Goal: Information Seeking & Learning: Learn about a topic

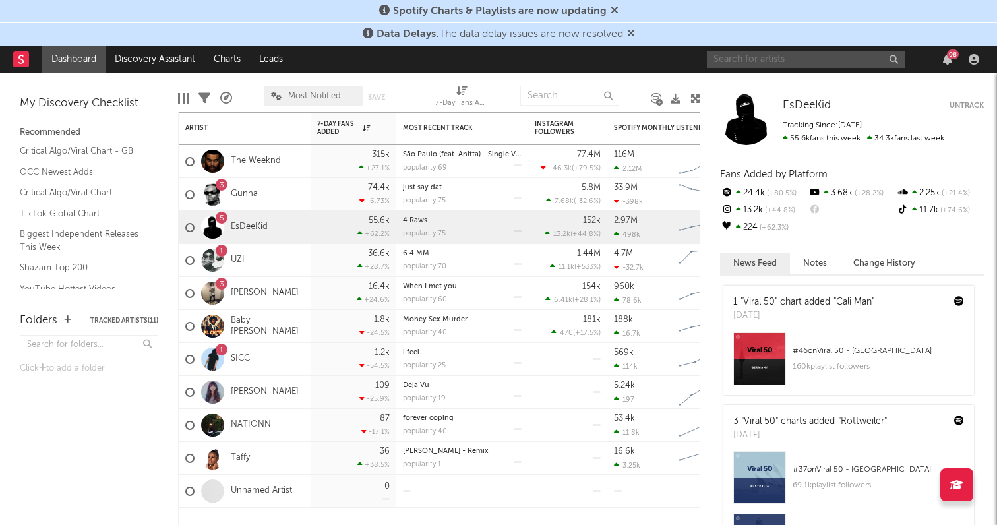
click at [812, 62] on input "text" at bounding box center [806, 59] width 198 height 16
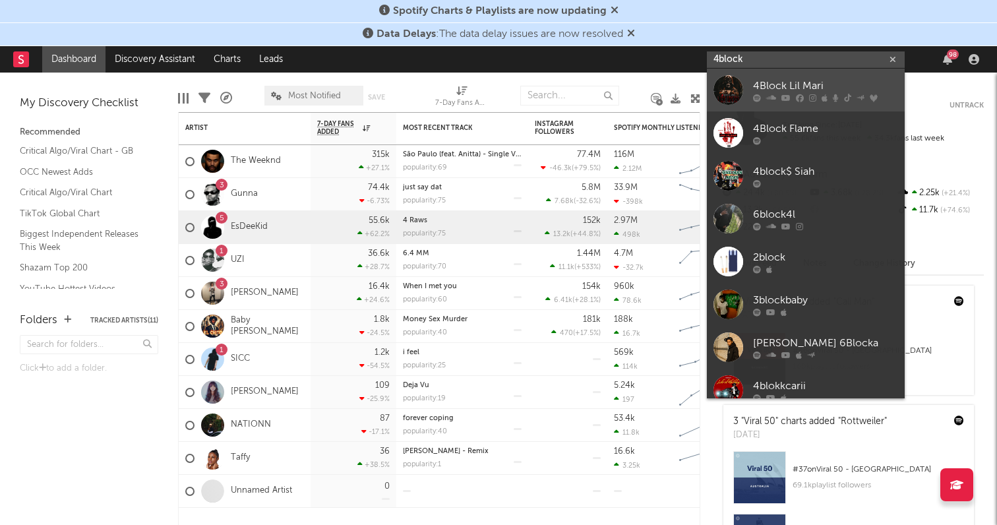
type input "4block"
click at [807, 80] on div "4Block Lil Mari" at bounding box center [825, 86] width 145 height 16
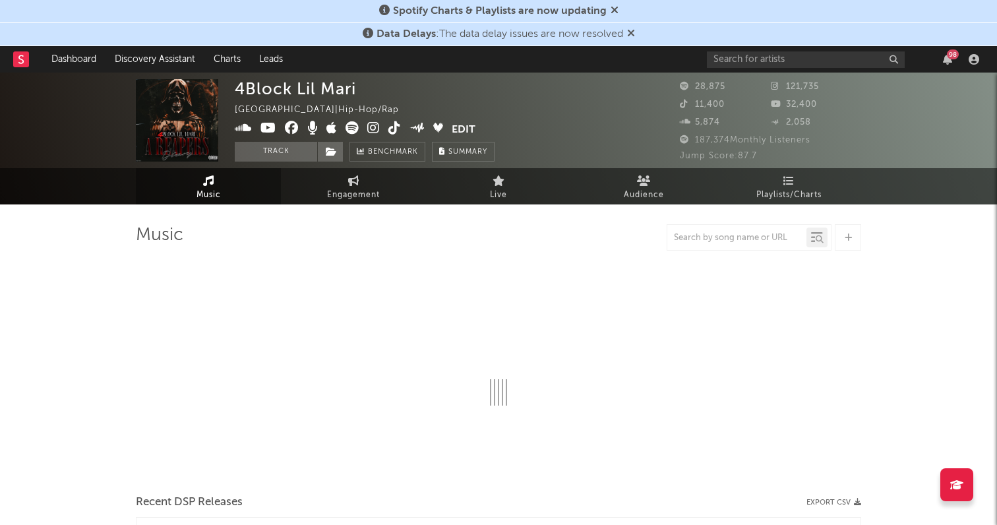
select select "6m"
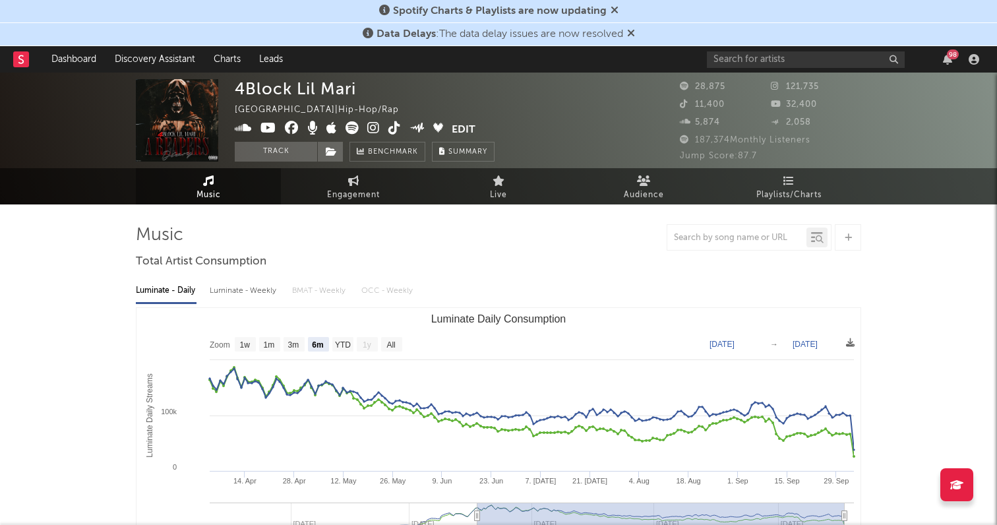
click at [373, 132] on icon at bounding box center [373, 127] width 13 height 13
click at [394, 126] on icon at bounding box center [394, 127] width 13 height 13
click at [264, 125] on icon at bounding box center [268, 127] width 16 height 13
click at [740, 56] on input "text" at bounding box center [806, 59] width 198 height 16
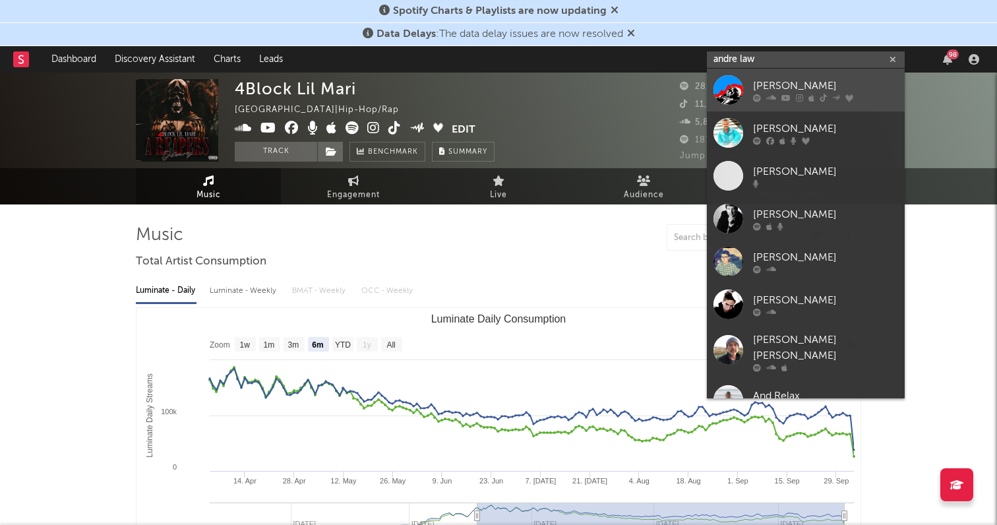
type input "andre law"
click at [807, 88] on div "[PERSON_NAME]" at bounding box center [825, 86] width 145 height 16
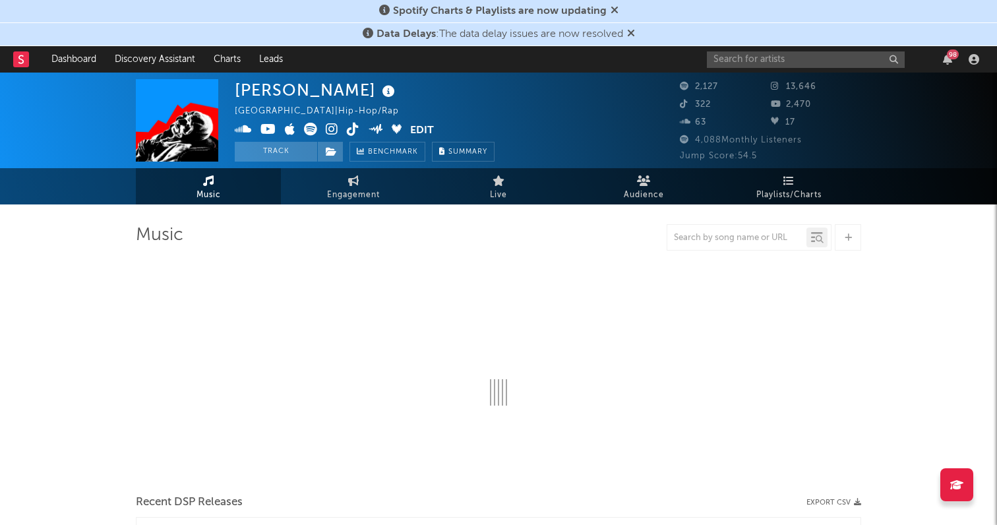
select select "6m"
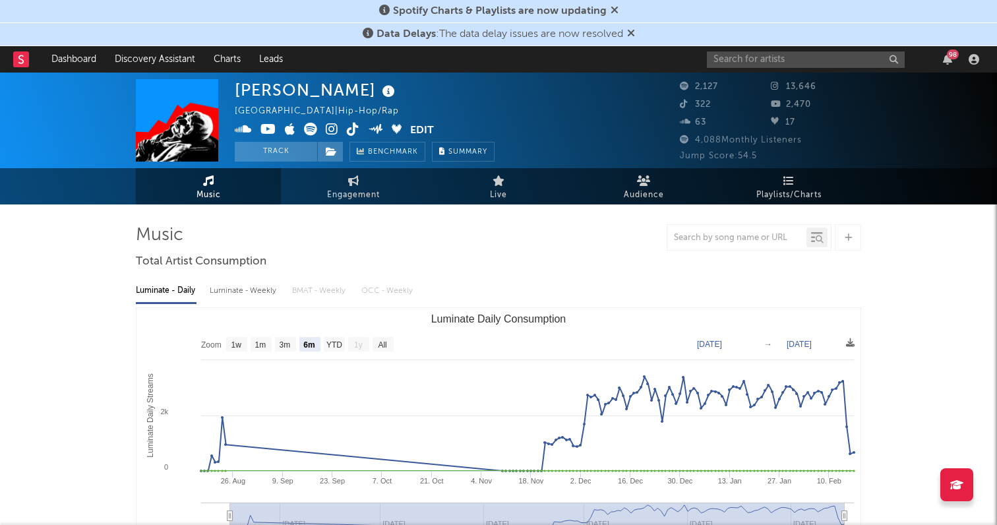
click at [335, 129] on icon at bounding box center [332, 129] width 13 height 13
click at [347, 129] on icon at bounding box center [353, 129] width 13 height 13
click at [266, 132] on icon at bounding box center [268, 129] width 16 height 13
click at [738, 68] on div "98" at bounding box center [845, 59] width 277 height 26
click at [738, 61] on input "text" at bounding box center [806, 59] width 198 height 16
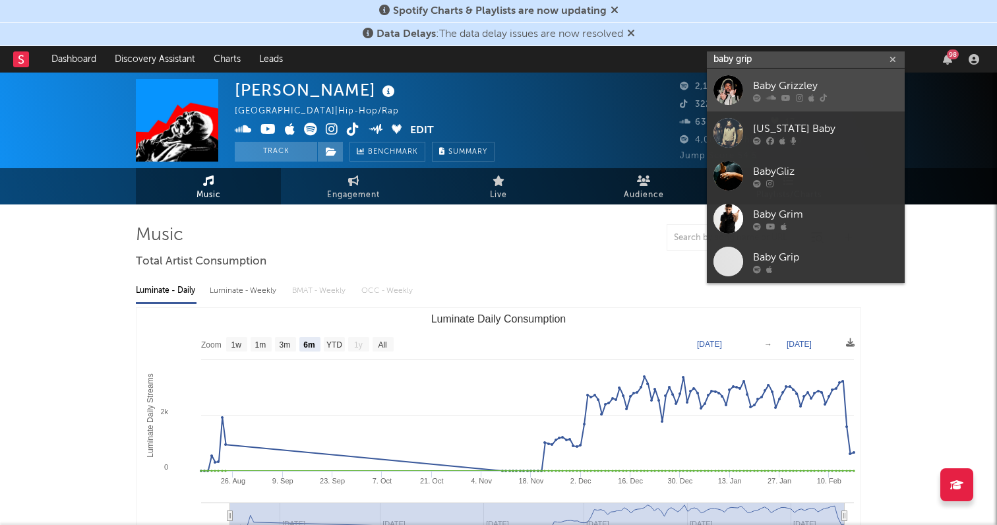
type input "baby grip"
drag, startPoint x: 770, startPoint y: 77, endPoint x: 805, endPoint y: 78, distance: 35.6
click at [805, 78] on link "Baby Grizzley" at bounding box center [806, 90] width 198 height 43
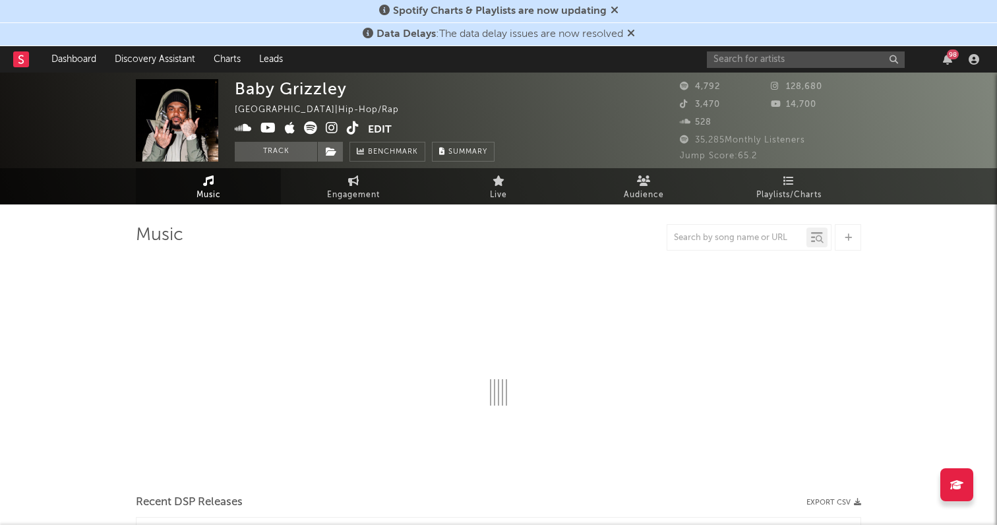
click at [330, 129] on icon at bounding box center [332, 127] width 13 height 13
select select "6m"
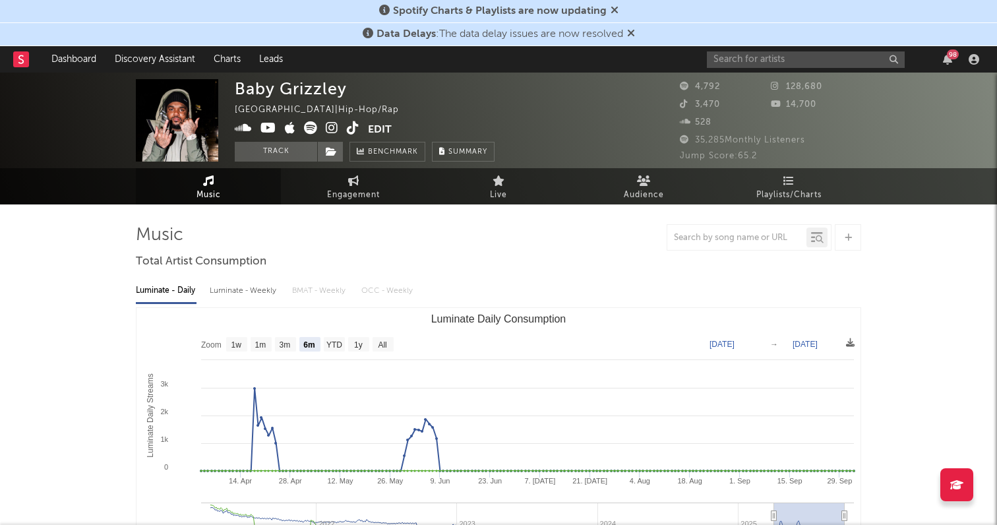
click at [684, 105] on icon at bounding box center [686, 104] width 13 height 9
click at [345, 124] on span at bounding box center [301, 129] width 133 height 16
click at [351, 127] on icon at bounding box center [353, 127] width 13 height 13
click at [263, 129] on icon at bounding box center [268, 127] width 16 height 13
click at [726, 64] on input "text" at bounding box center [806, 59] width 198 height 16
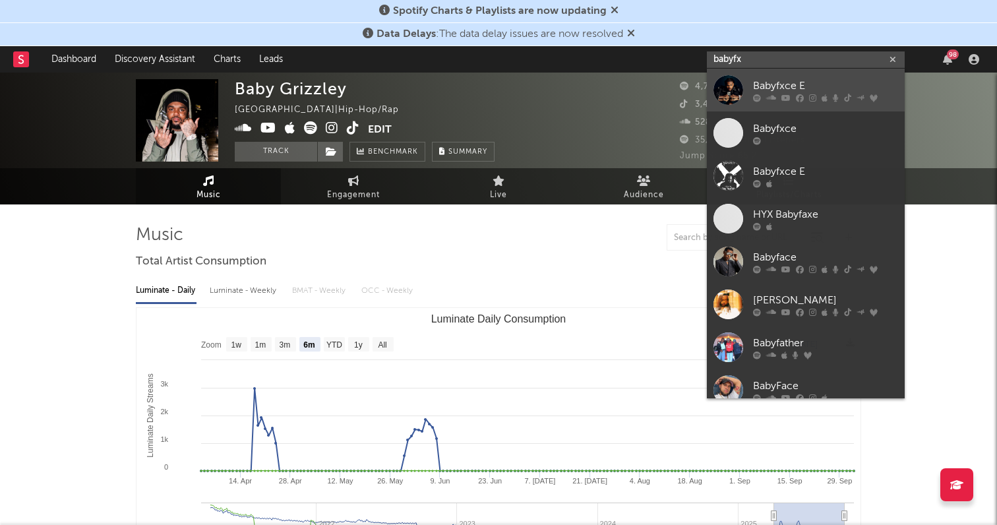
type input "babyfx"
click at [777, 82] on div "Babyfxce E" at bounding box center [825, 86] width 145 height 16
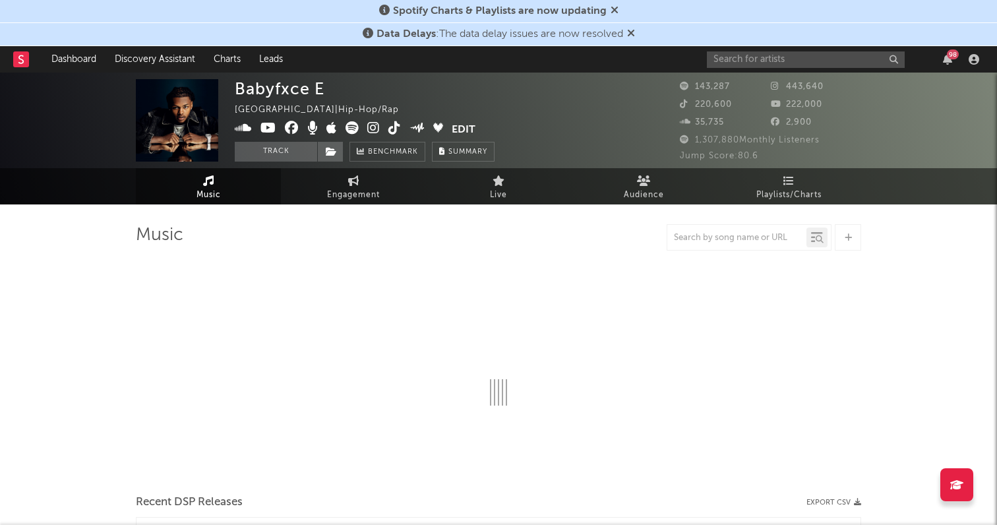
select select "6m"
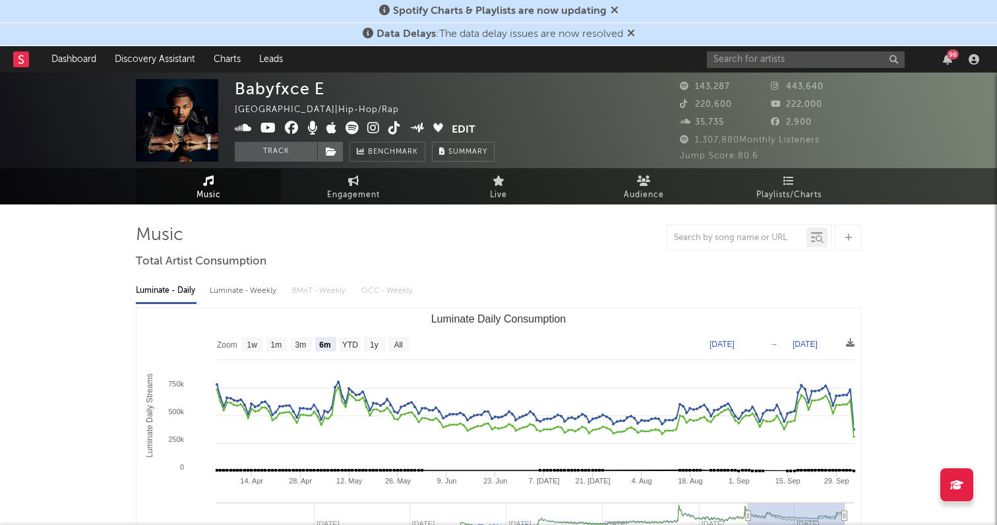
click at [371, 129] on icon at bounding box center [373, 127] width 13 height 13
click at [394, 129] on icon at bounding box center [394, 127] width 13 height 13
click at [268, 128] on icon at bounding box center [268, 127] width 16 height 13
click at [769, 59] on input "text" at bounding box center [806, 59] width 198 height 16
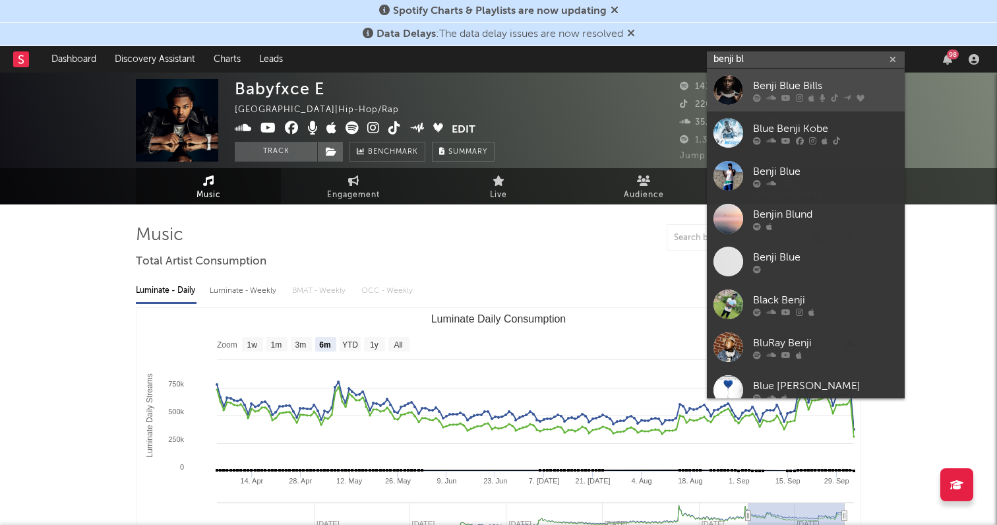
type input "benji bl"
click at [784, 84] on div "Benji Blue Bills" at bounding box center [825, 86] width 145 height 16
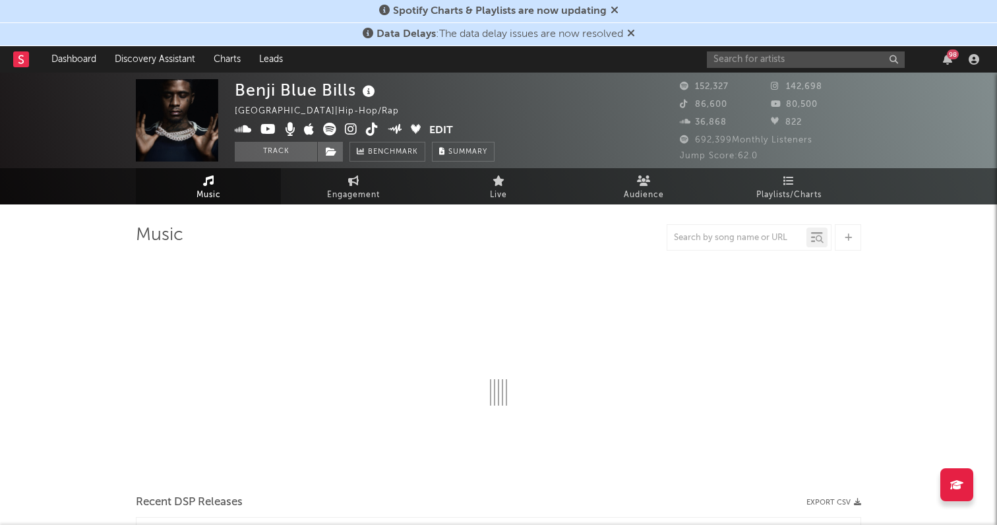
select select "6m"
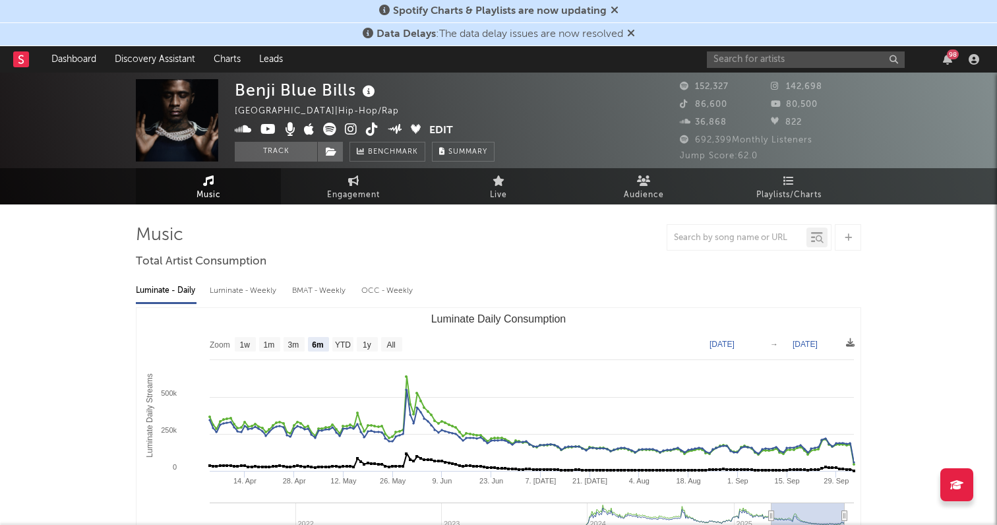
click at [349, 128] on icon at bounding box center [351, 129] width 13 height 13
click at [374, 126] on icon at bounding box center [372, 129] width 13 height 13
click at [268, 125] on icon at bounding box center [268, 129] width 16 height 13
click at [740, 51] on input "text" at bounding box center [806, 59] width 198 height 16
type input "bri3"
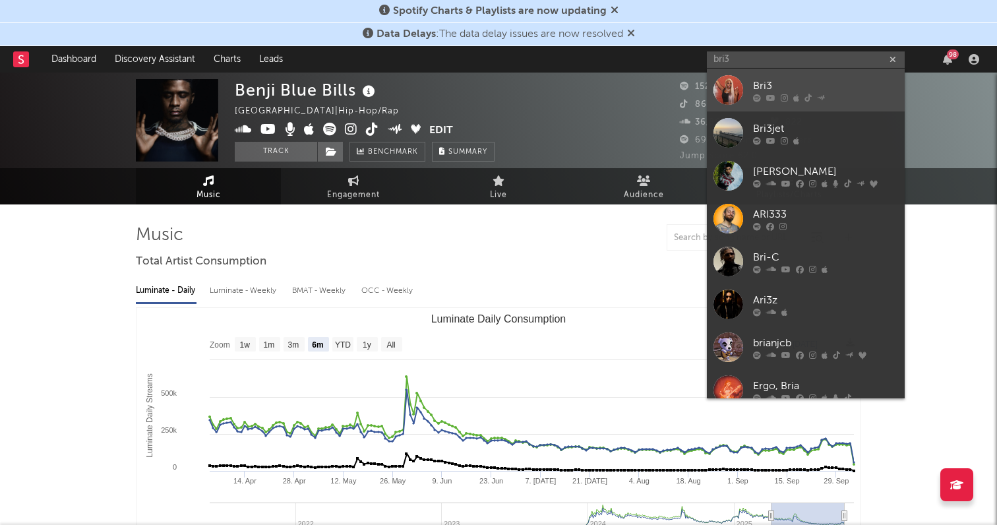
click at [785, 80] on div "Bri3" at bounding box center [825, 86] width 145 height 16
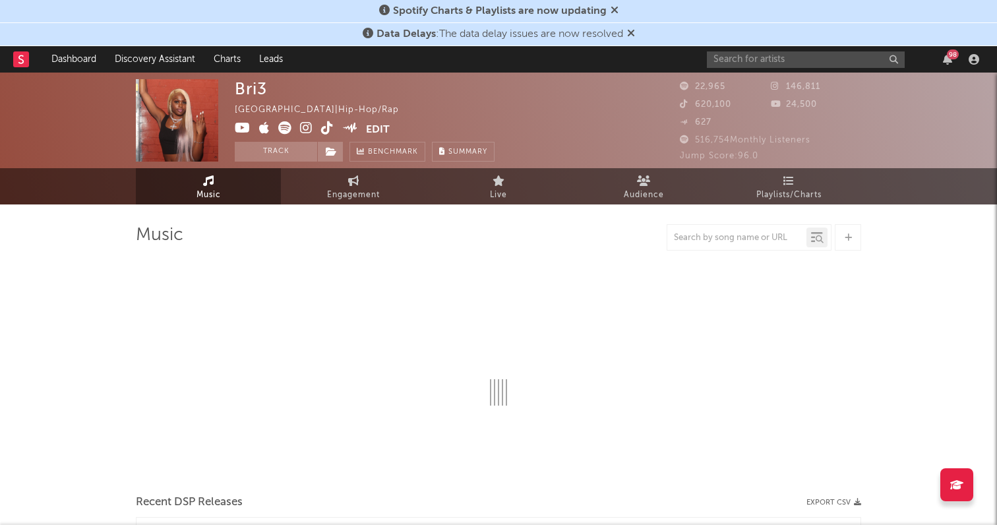
select select "6m"
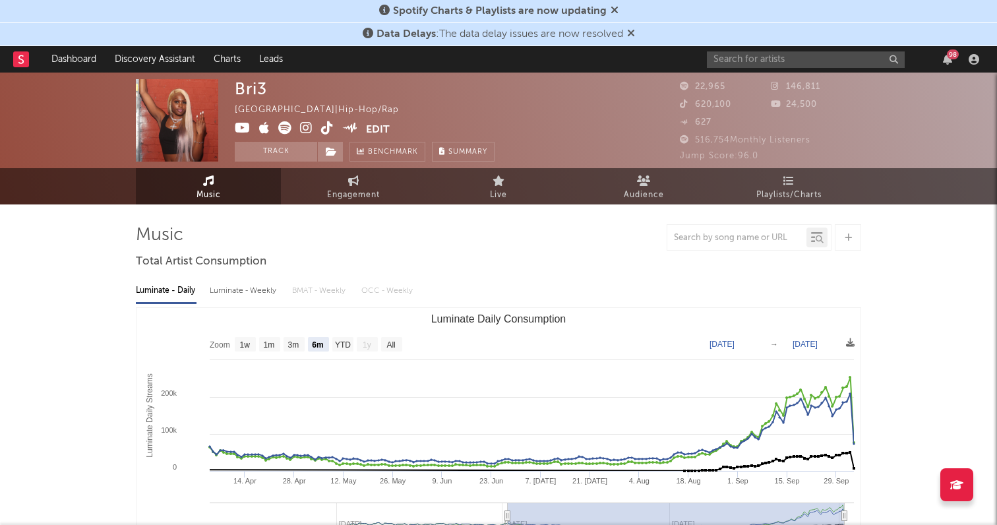
click at [303, 131] on icon at bounding box center [306, 127] width 13 height 13
click at [330, 129] on icon at bounding box center [327, 127] width 13 height 13
click at [243, 124] on icon at bounding box center [243, 127] width 16 height 13
click at [245, 130] on icon at bounding box center [243, 127] width 16 height 13
click at [734, 65] on input "text" at bounding box center [806, 59] width 198 height 16
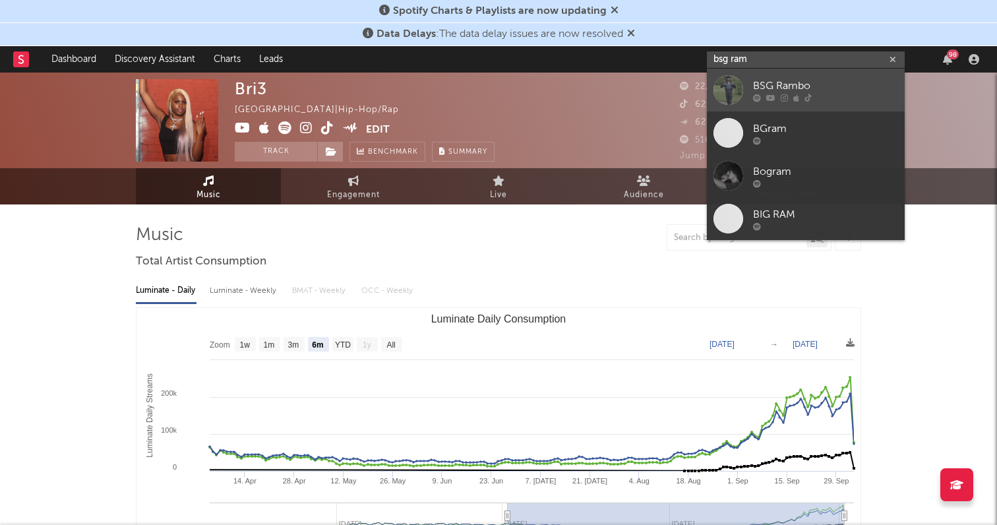
type input "bsg ram"
click at [786, 84] on div "BSG Rambo" at bounding box center [825, 86] width 145 height 16
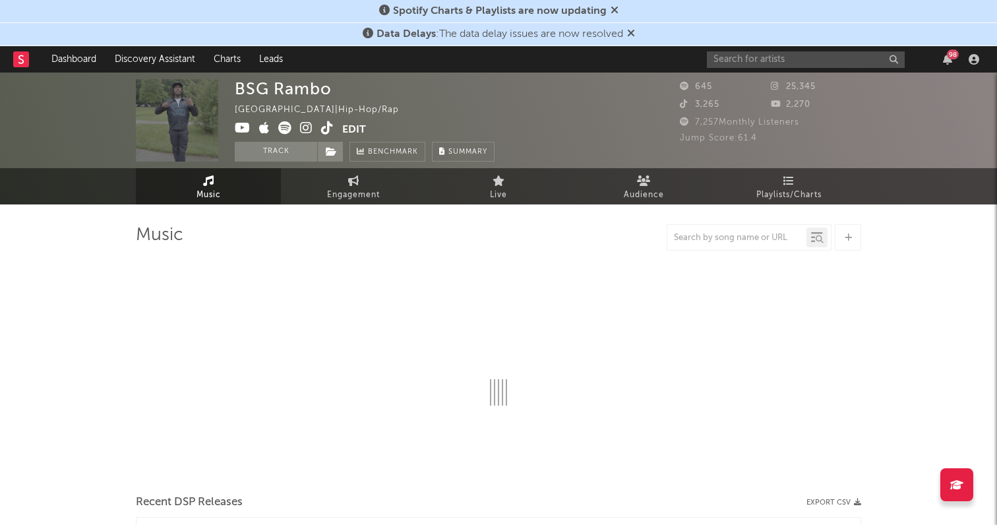
select select "1w"
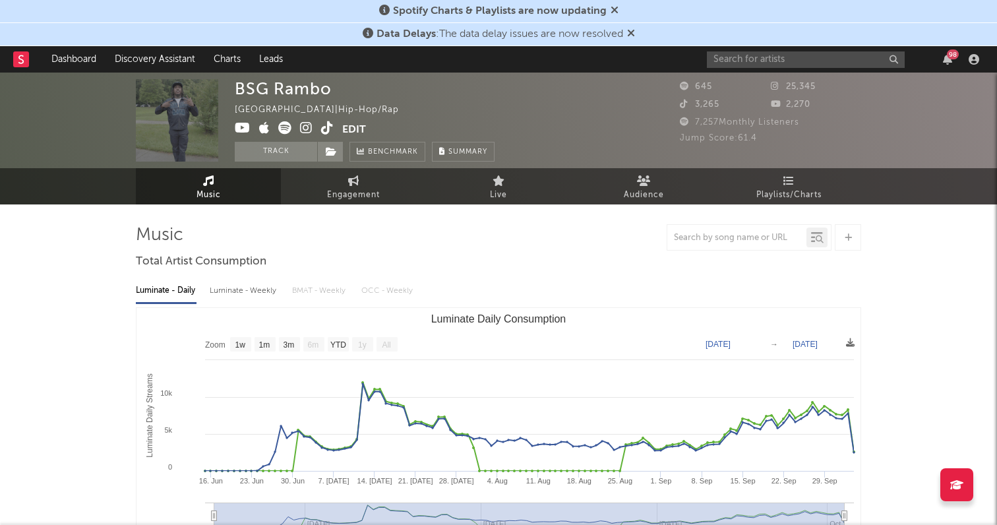
click at [306, 127] on icon at bounding box center [306, 127] width 13 height 13
click at [322, 127] on icon at bounding box center [327, 127] width 13 height 13
click at [239, 131] on icon at bounding box center [243, 127] width 16 height 13
click at [740, 59] on input "text" at bounding box center [806, 59] width 198 height 16
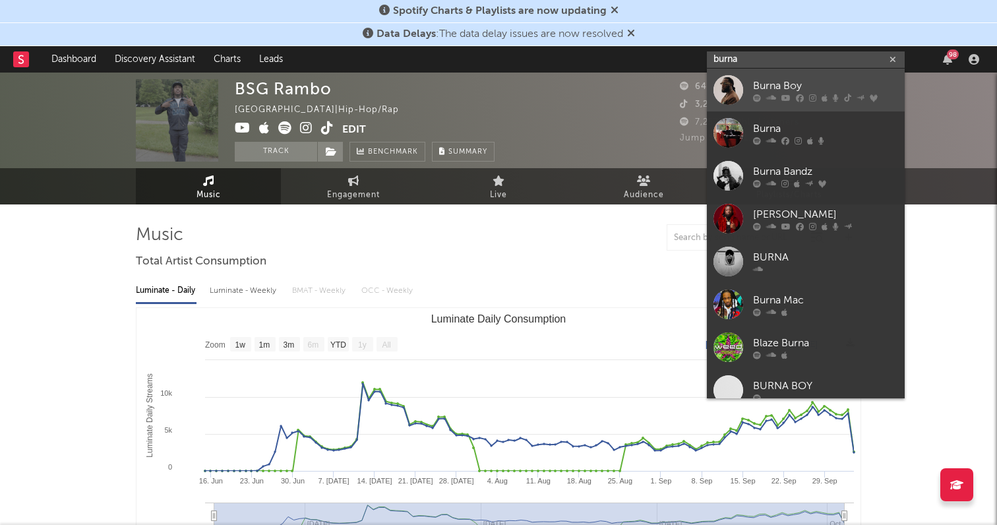
type input "burna"
click at [789, 80] on div "Burna Boy" at bounding box center [825, 86] width 145 height 16
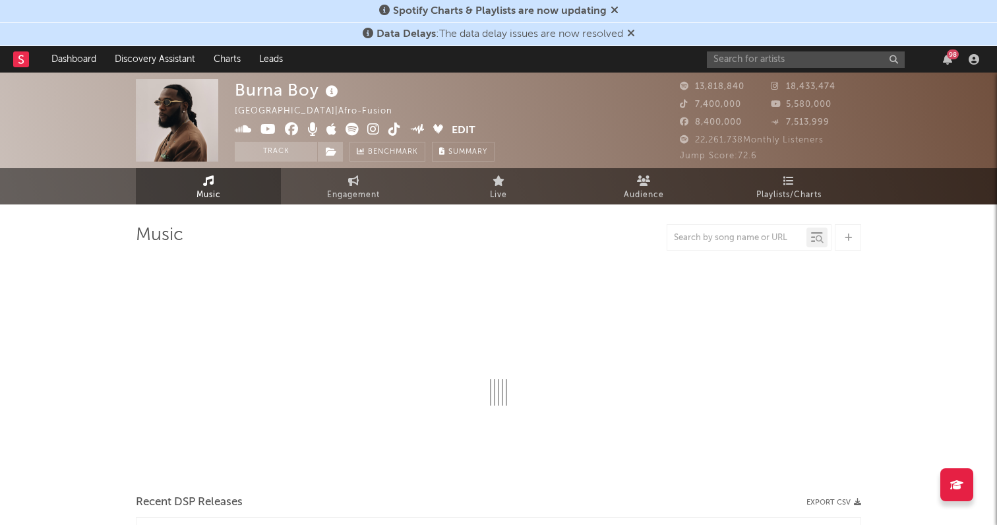
click at [372, 126] on icon at bounding box center [373, 129] width 13 height 13
select select "6m"
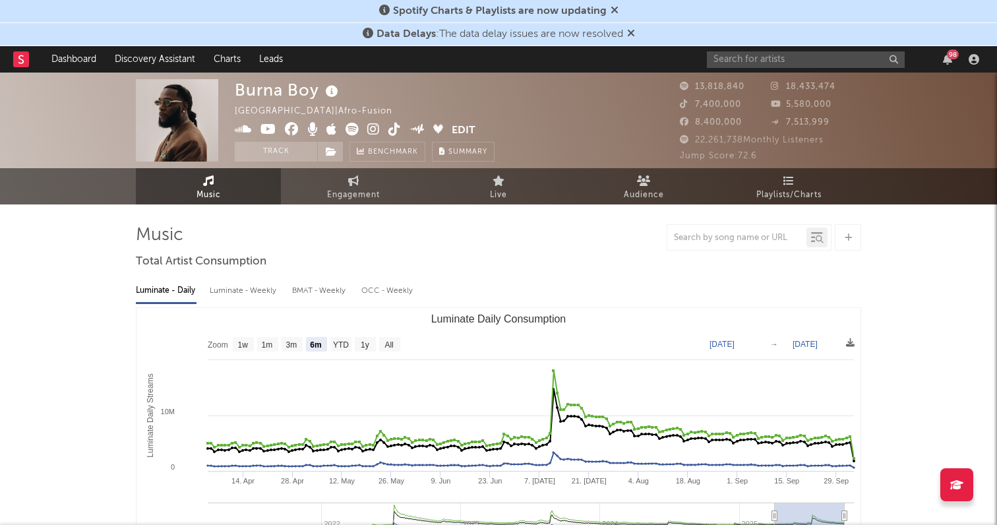
click at [393, 126] on icon at bounding box center [394, 129] width 13 height 13
click at [269, 131] on icon at bounding box center [268, 129] width 16 height 13
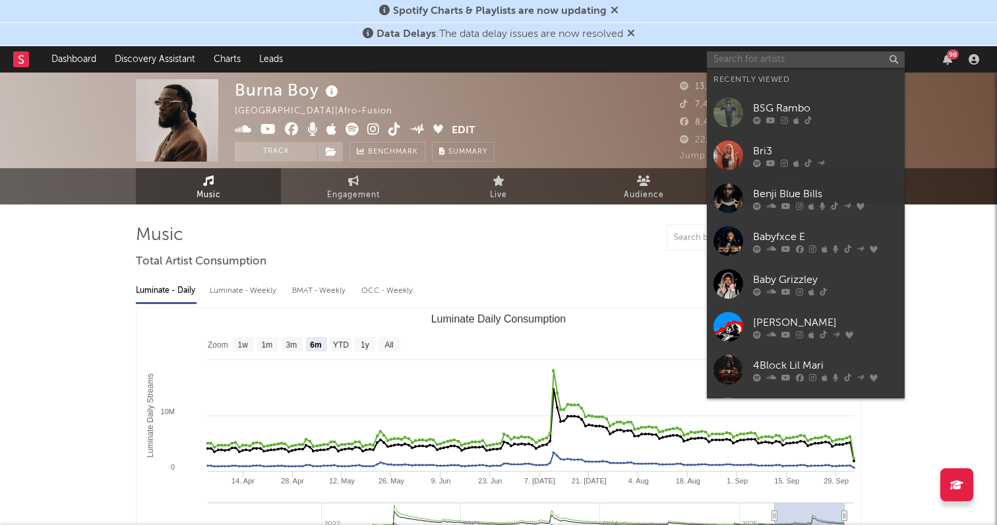
click at [742, 60] on input "text" at bounding box center [806, 59] width 198 height 16
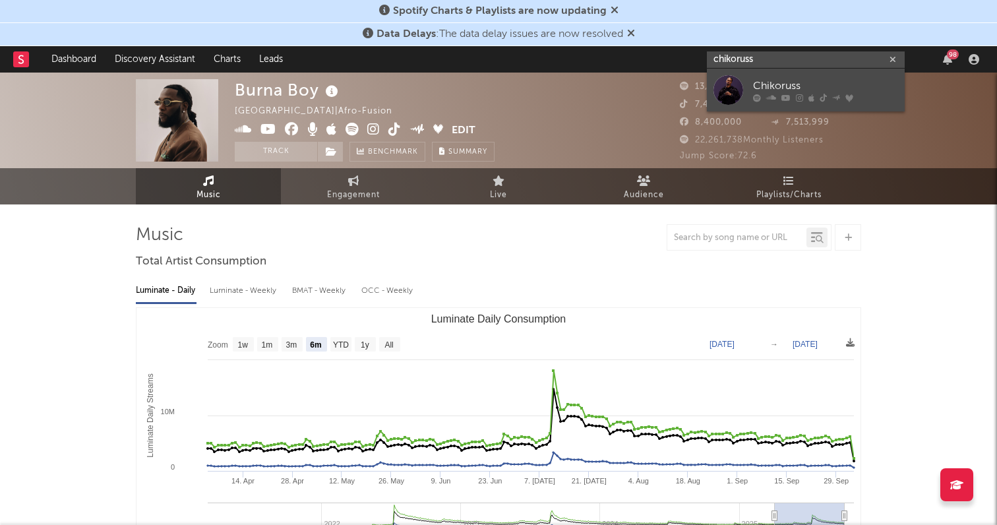
type input "chikoruss"
click at [791, 83] on div "Chikoruss" at bounding box center [825, 86] width 145 height 16
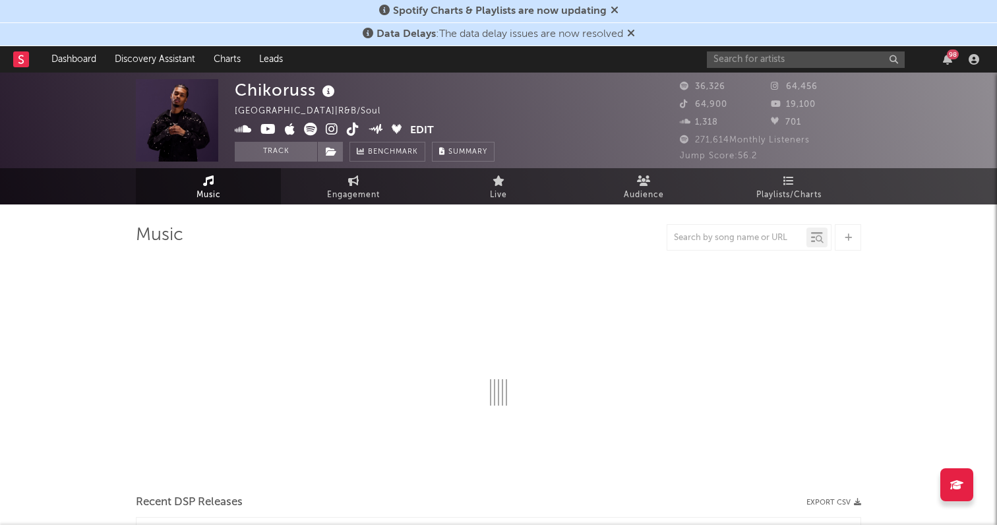
select select "6m"
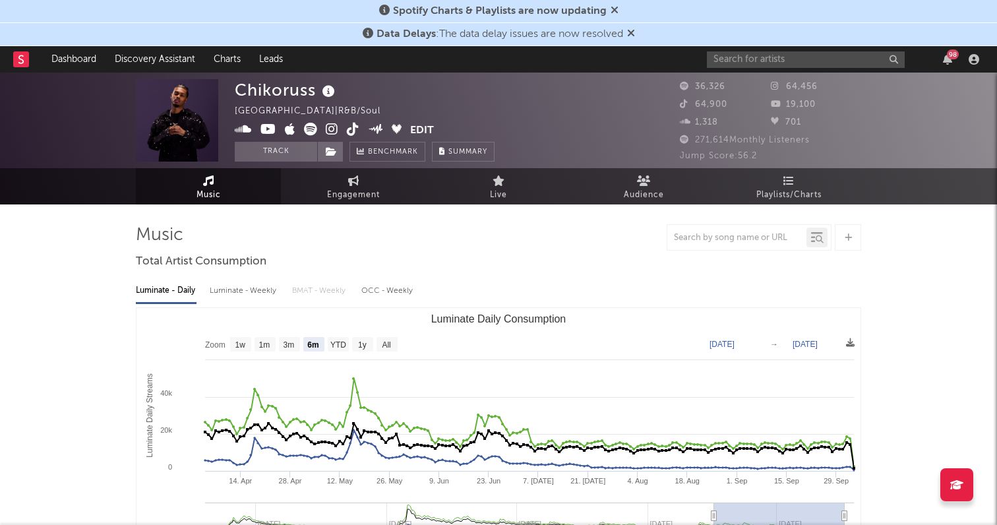
click at [329, 132] on icon at bounding box center [332, 129] width 13 height 13
click at [358, 128] on icon at bounding box center [353, 129] width 13 height 13
click at [272, 129] on icon at bounding box center [268, 129] width 16 height 13
click at [736, 59] on input "text" at bounding box center [806, 59] width 198 height 16
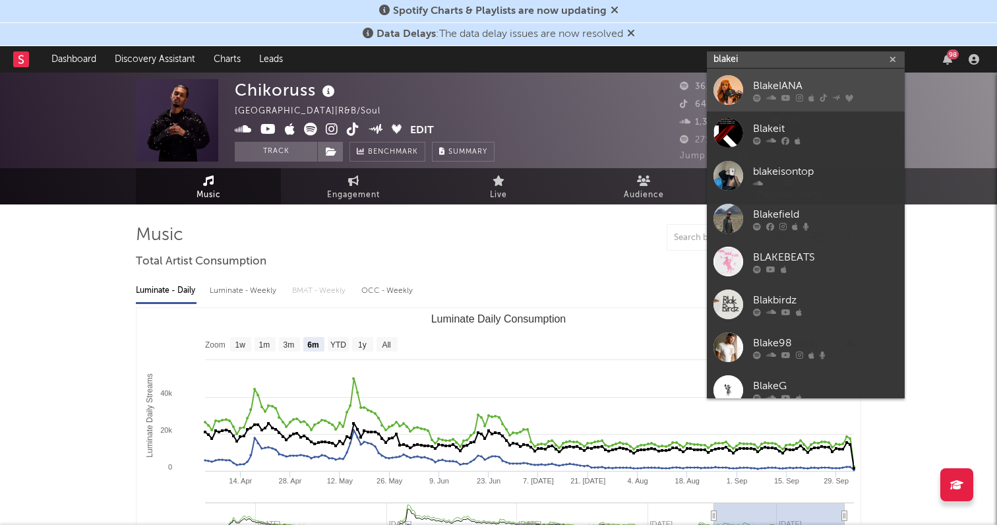
type input "blakei"
click at [761, 84] on div "BlakeIANA" at bounding box center [825, 86] width 145 height 16
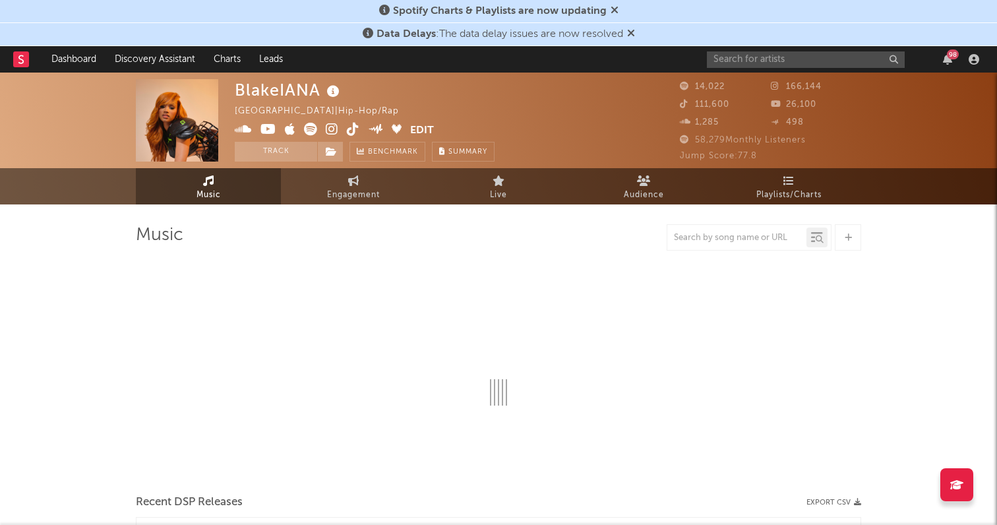
select select "6m"
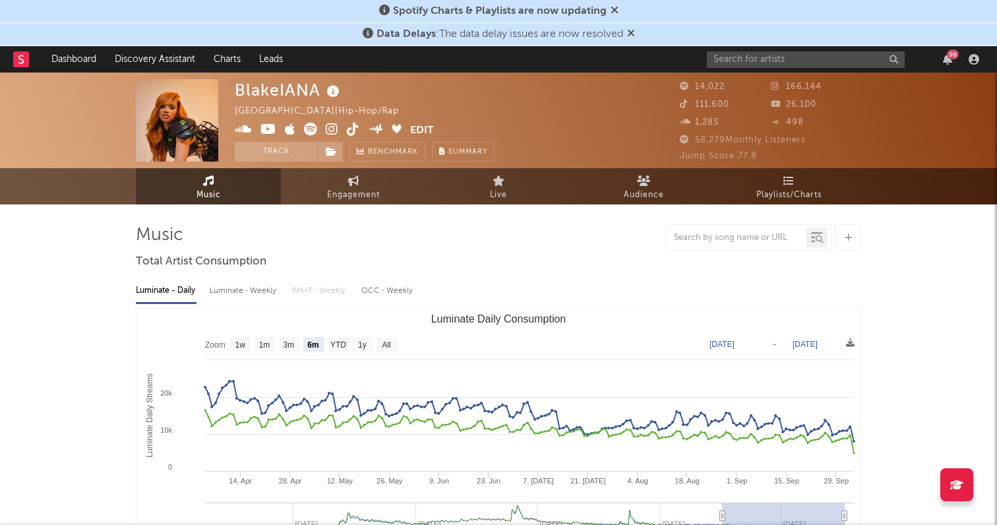
click at [326, 127] on icon at bounding box center [332, 129] width 13 height 13
click at [353, 132] on icon at bounding box center [353, 129] width 13 height 13
click at [266, 130] on icon at bounding box center [268, 129] width 16 height 13
click at [446, 0] on div "Spotify Charts & Playlists are now updating" at bounding box center [498, 11] width 997 height 23
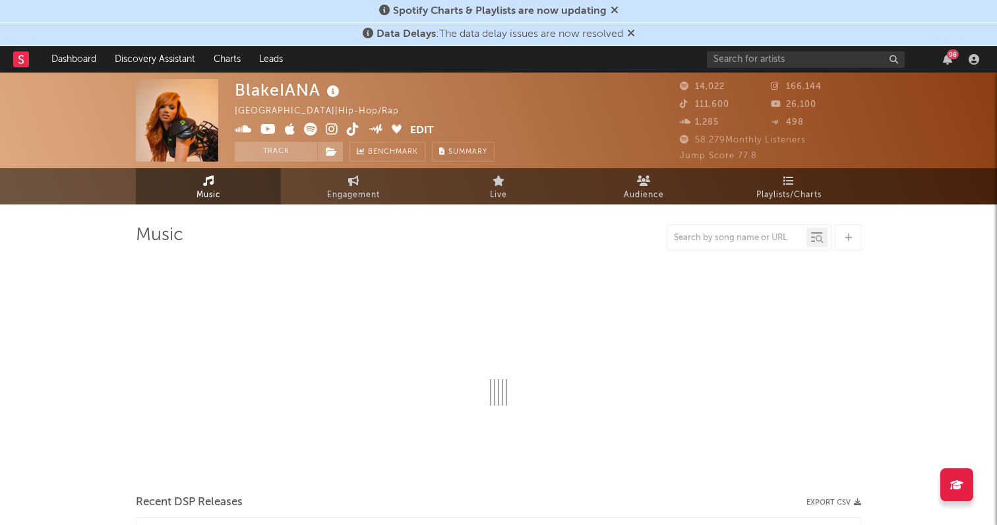
select select "6m"
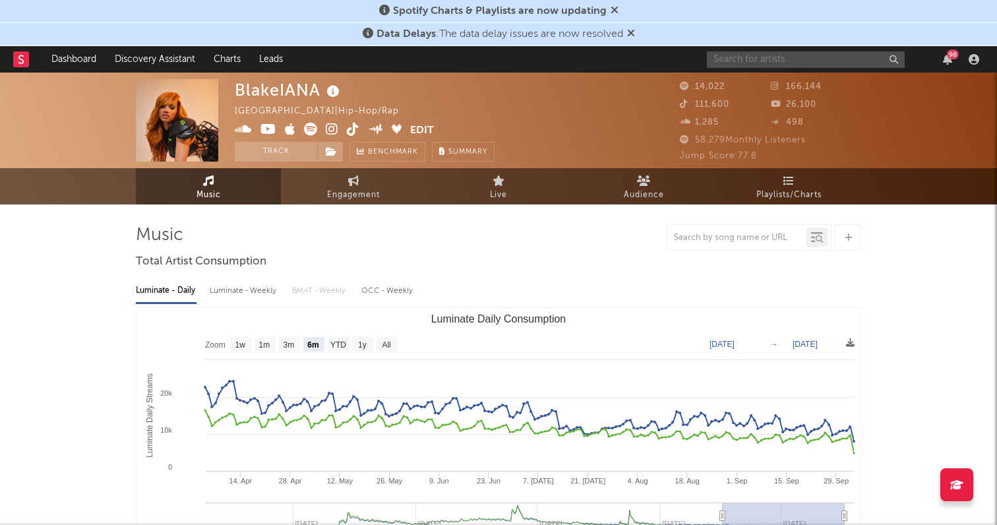
click at [752, 65] on input "text" at bounding box center [806, 59] width 198 height 16
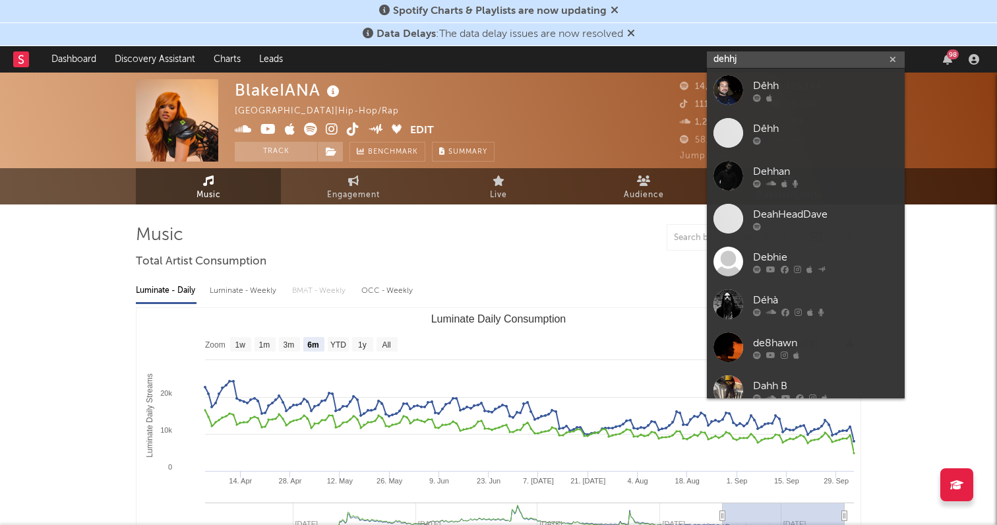
type input "dehhja"
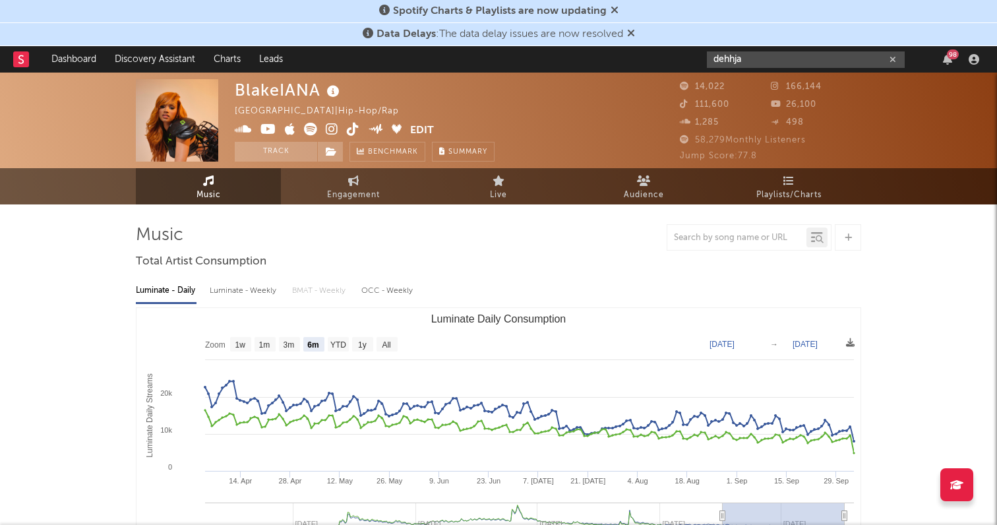
click at [891, 60] on icon "button" at bounding box center [892, 59] width 7 height 9
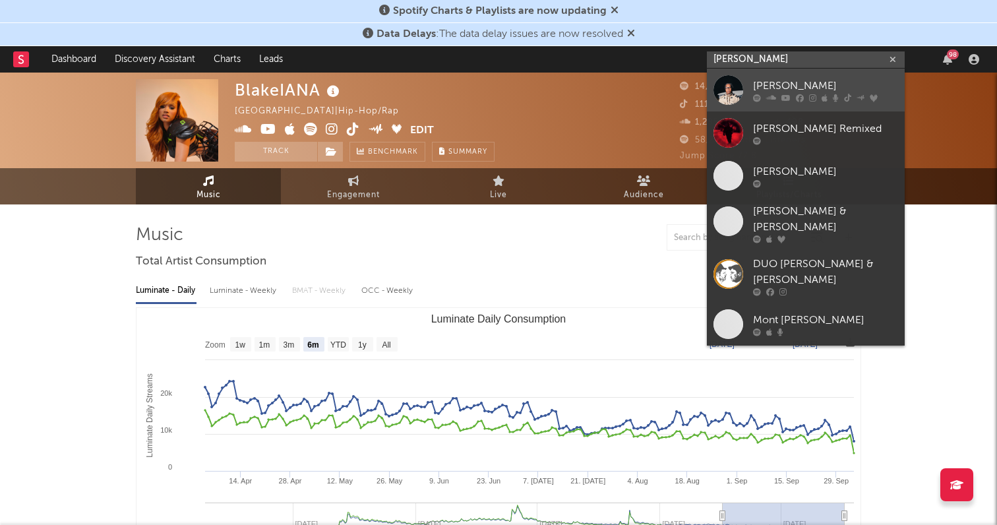
type input "[PERSON_NAME]"
click at [790, 74] on link "[PERSON_NAME]" at bounding box center [806, 90] width 198 height 43
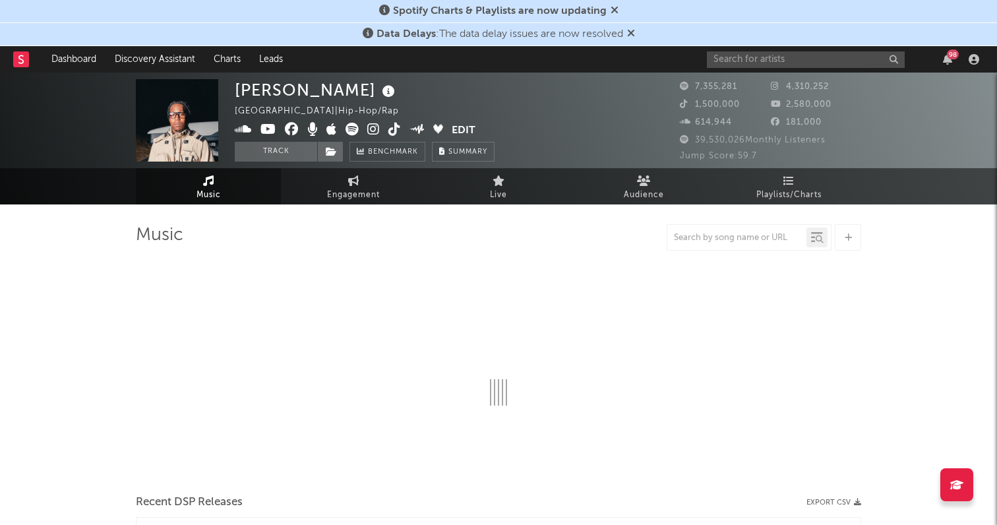
select select "6m"
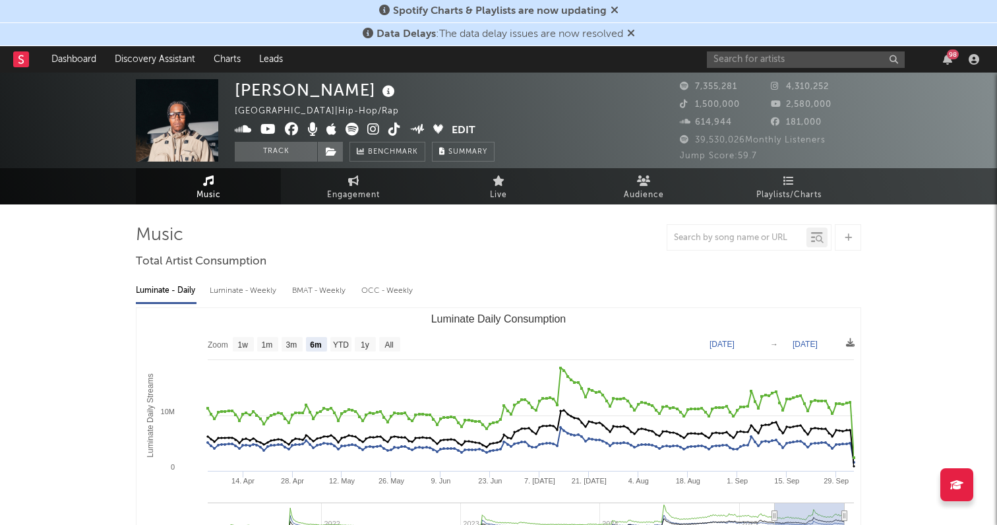
click at [366, 129] on span at bounding box center [343, 131] width 217 height 16
click at [373, 125] on icon at bounding box center [373, 129] width 13 height 13
click at [389, 129] on icon at bounding box center [394, 129] width 13 height 13
click at [266, 120] on div "[PERSON_NAME] [GEOGRAPHIC_DATA] | Hip-Hop/Rap Edit Track Benchmark Summary" at bounding box center [365, 120] width 260 height 82
click at [268, 132] on icon at bounding box center [268, 129] width 16 height 13
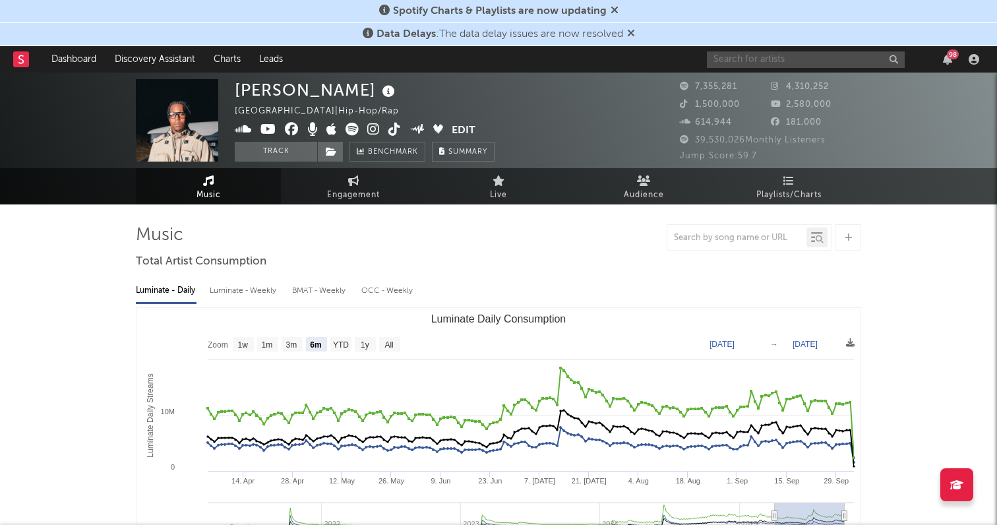
click at [751, 61] on input "text" at bounding box center [806, 59] width 198 height 16
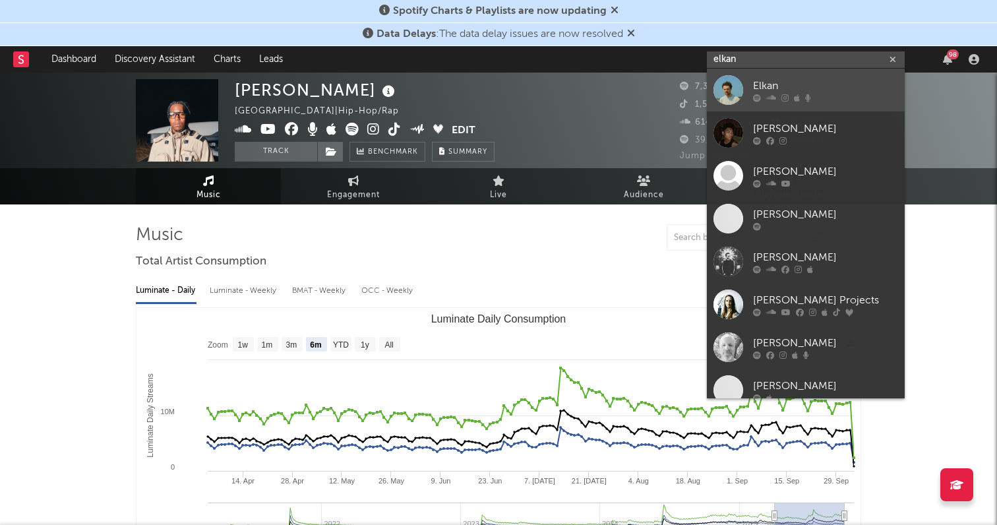
type input "elkan"
click at [787, 79] on div "Elkan" at bounding box center [825, 86] width 145 height 16
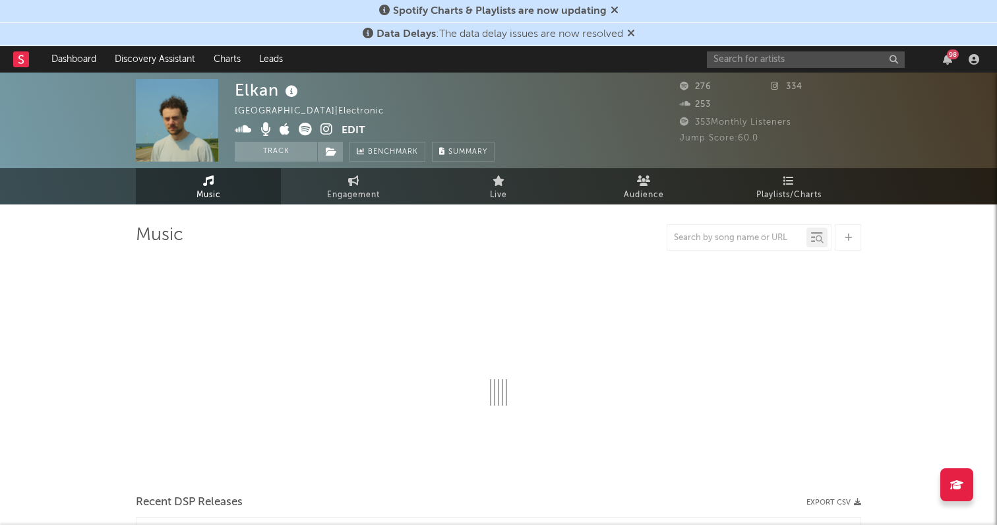
select select "6m"
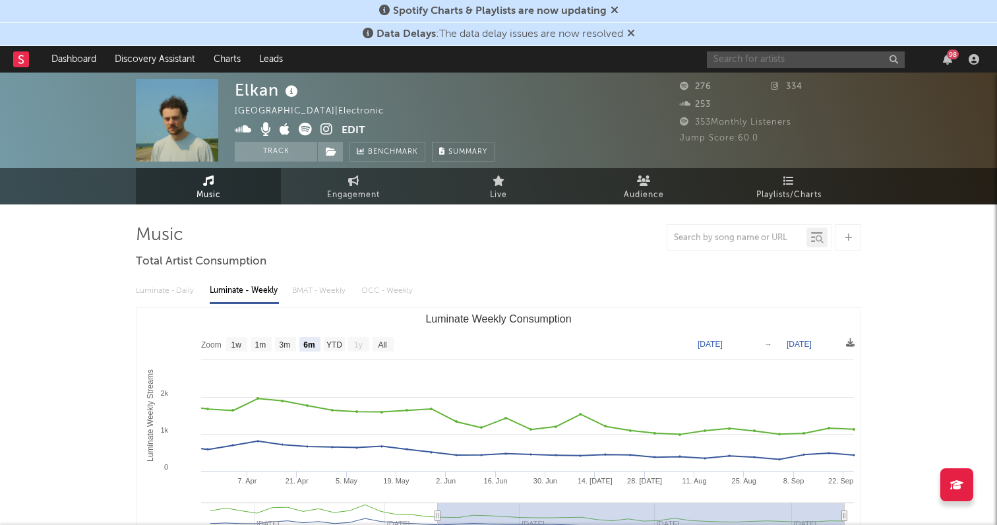
click at [765, 61] on input "text" at bounding box center [806, 59] width 198 height 16
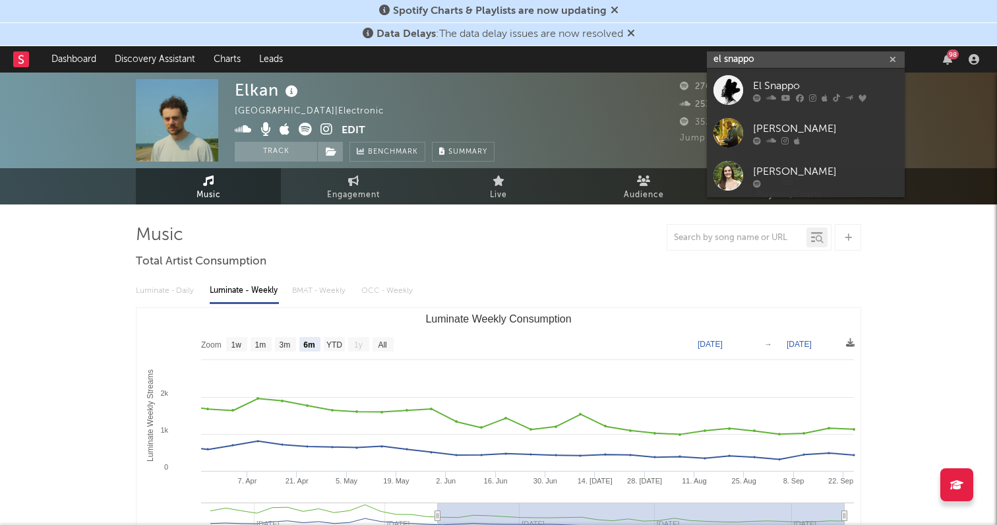
type input "el snap"
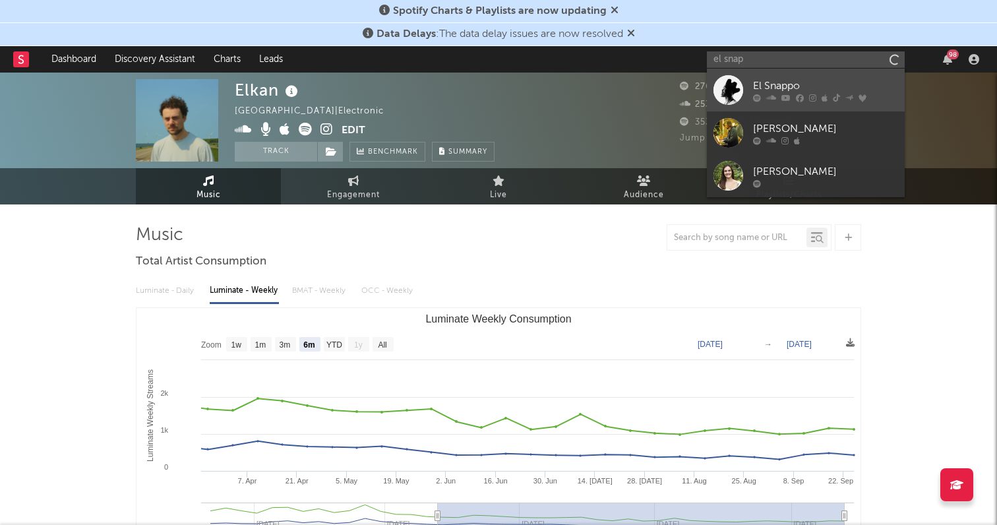
drag, startPoint x: 765, startPoint y: 61, endPoint x: 780, endPoint y: 86, distance: 29.3
click at [780, 86] on div "El Snappo" at bounding box center [825, 86] width 145 height 16
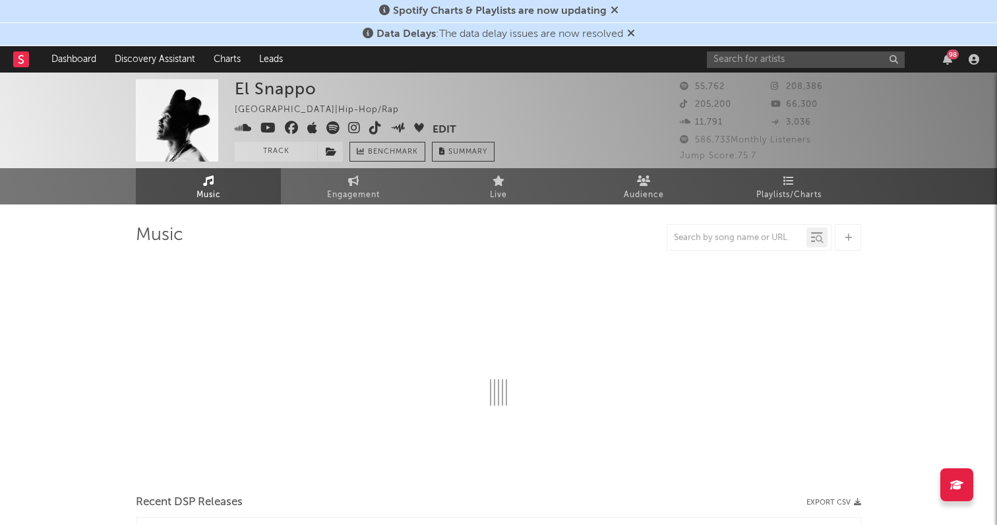
click at [348, 129] on icon at bounding box center [354, 127] width 13 height 13
select select "6m"
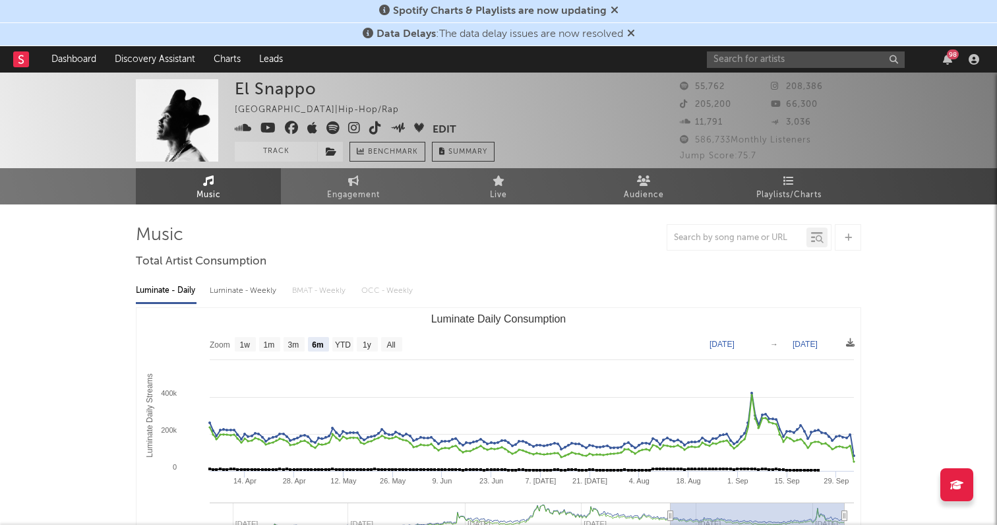
click at [370, 131] on icon at bounding box center [375, 127] width 13 height 13
click at [272, 123] on icon at bounding box center [268, 127] width 16 height 13
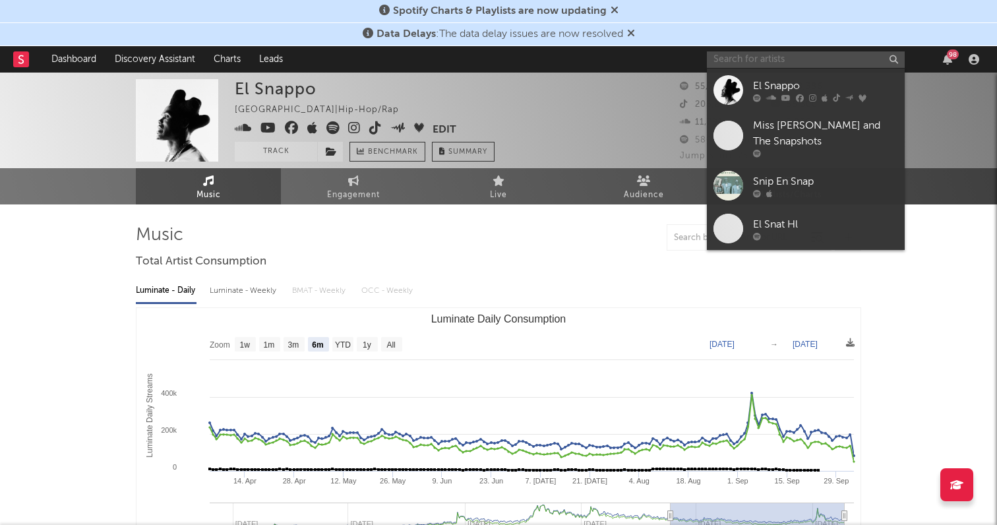
click at [767, 54] on input "text" at bounding box center [806, 59] width 198 height 16
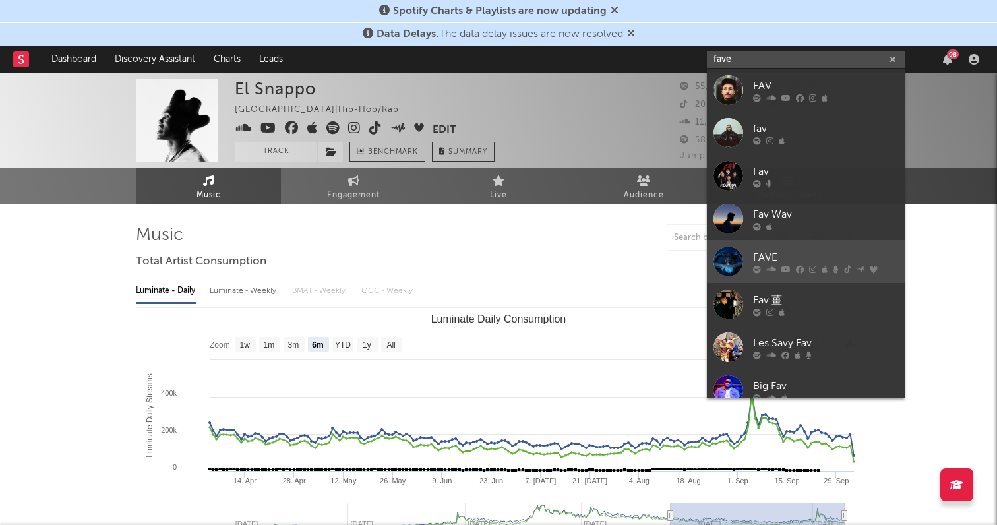
type input "fave"
click at [846, 252] on div "FAVE" at bounding box center [825, 257] width 145 height 16
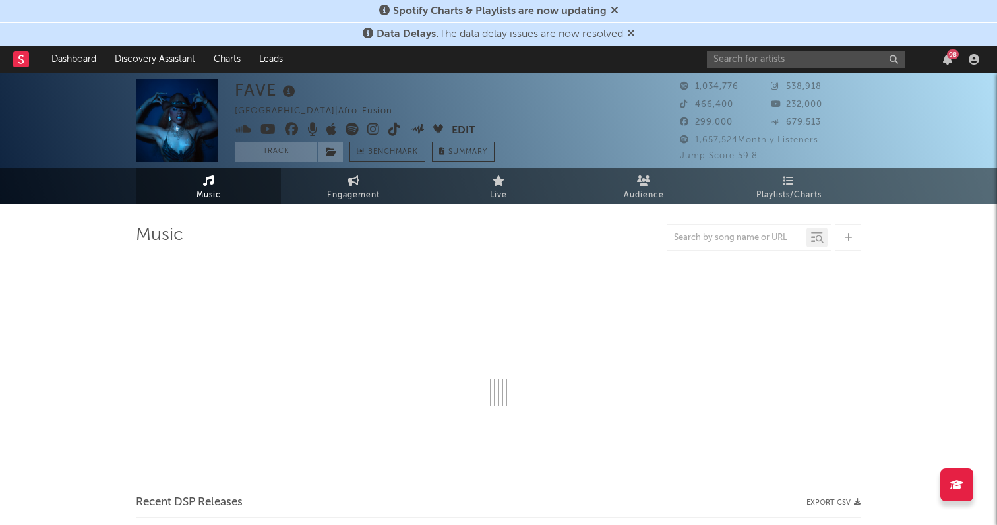
select select "6m"
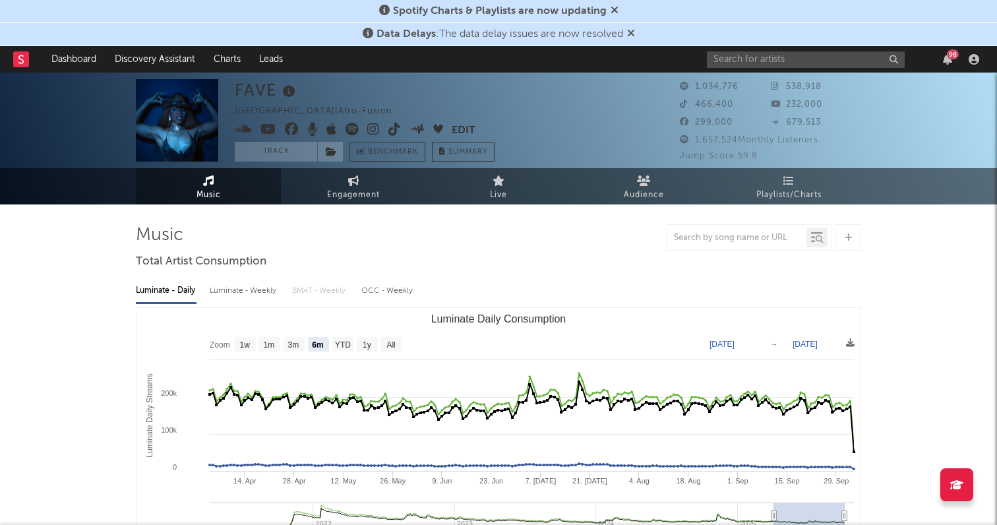
click at [373, 131] on icon at bounding box center [373, 129] width 13 height 13
click at [394, 130] on icon at bounding box center [394, 129] width 13 height 13
click at [266, 128] on icon at bounding box center [268, 129] width 16 height 13
click at [715, 59] on input "text" at bounding box center [806, 59] width 198 height 16
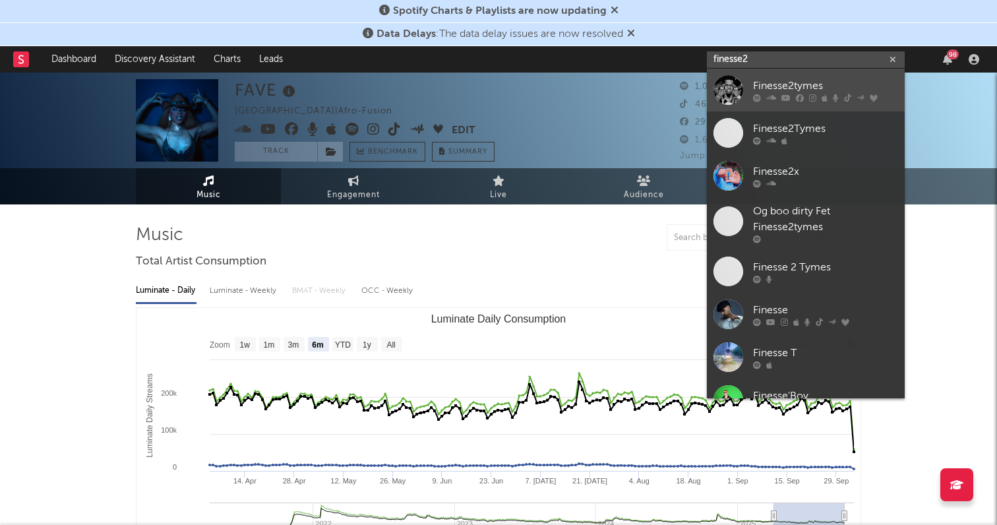
type input "finesse2"
click at [765, 80] on div "Finesse2tymes" at bounding box center [825, 86] width 145 height 16
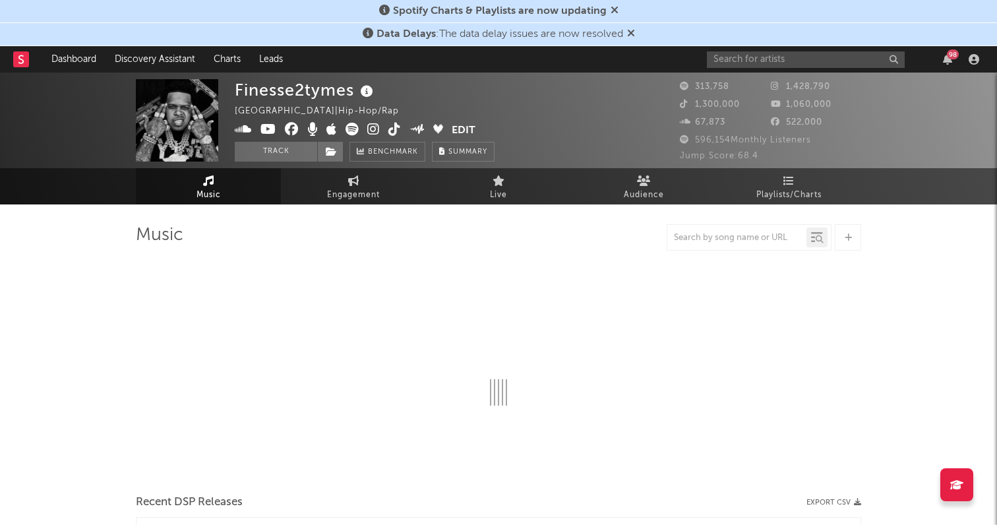
select select "6m"
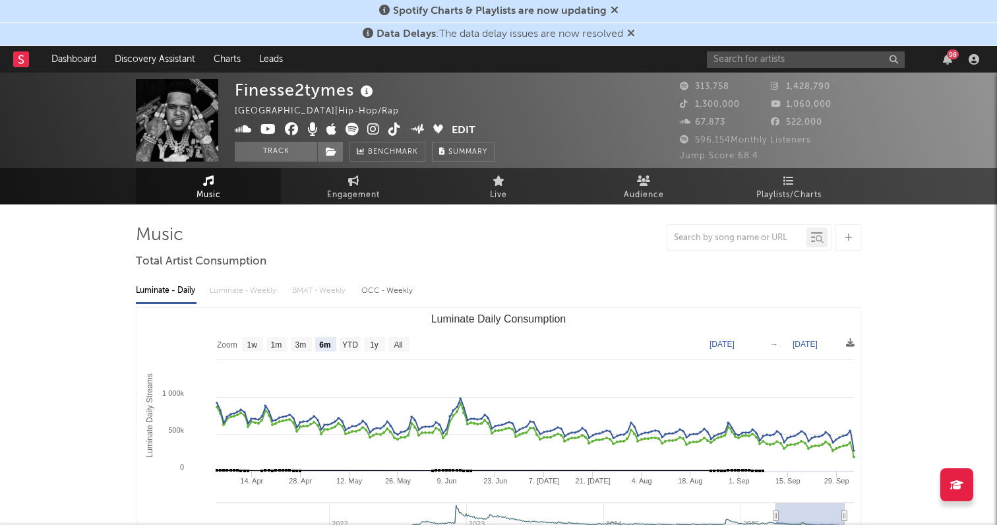
click at [372, 129] on icon at bounding box center [373, 129] width 13 height 13
click at [394, 129] on icon at bounding box center [394, 129] width 13 height 13
click at [273, 125] on icon at bounding box center [268, 129] width 16 height 13
click at [798, 61] on input "text" at bounding box center [806, 59] width 198 height 16
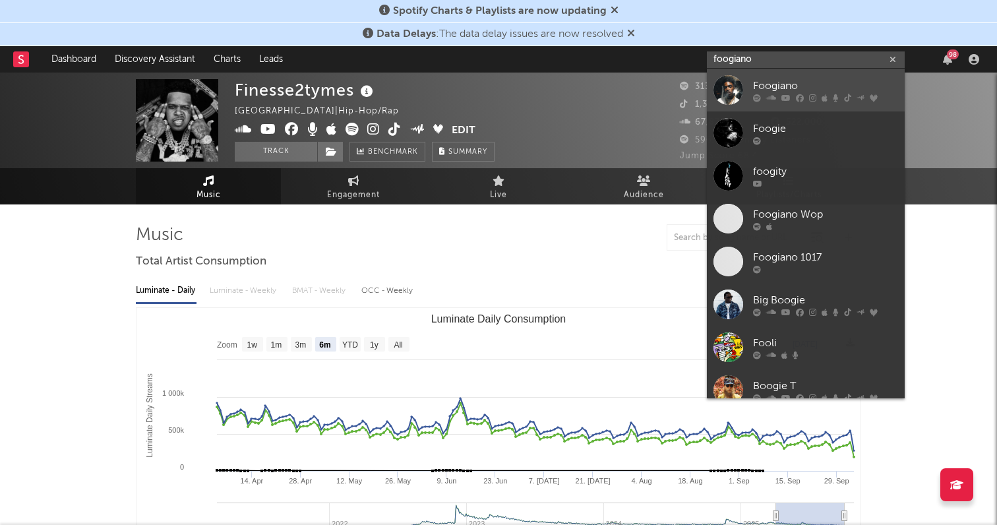
type input "foogiano"
click at [788, 76] on link "Foogiano" at bounding box center [806, 90] width 198 height 43
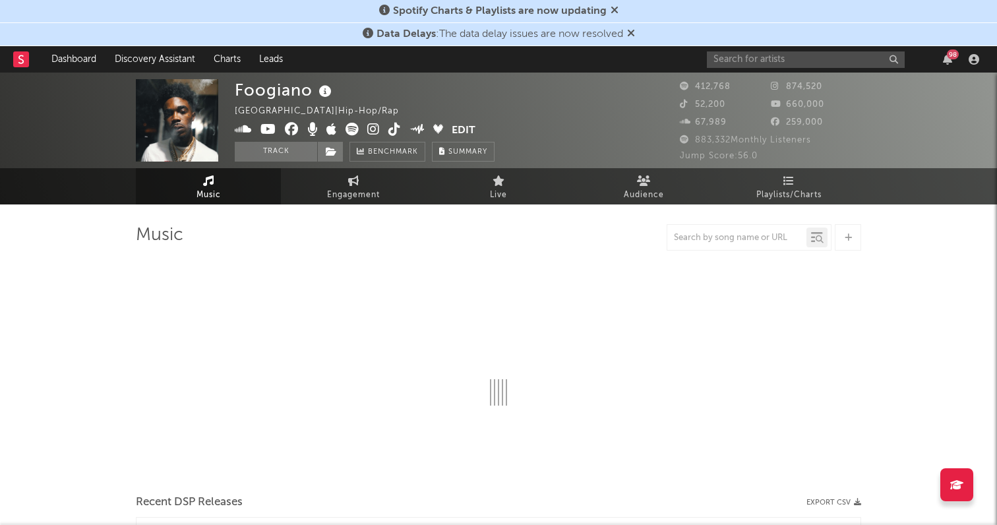
click at [369, 134] on icon at bounding box center [373, 129] width 13 height 13
select select "6m"
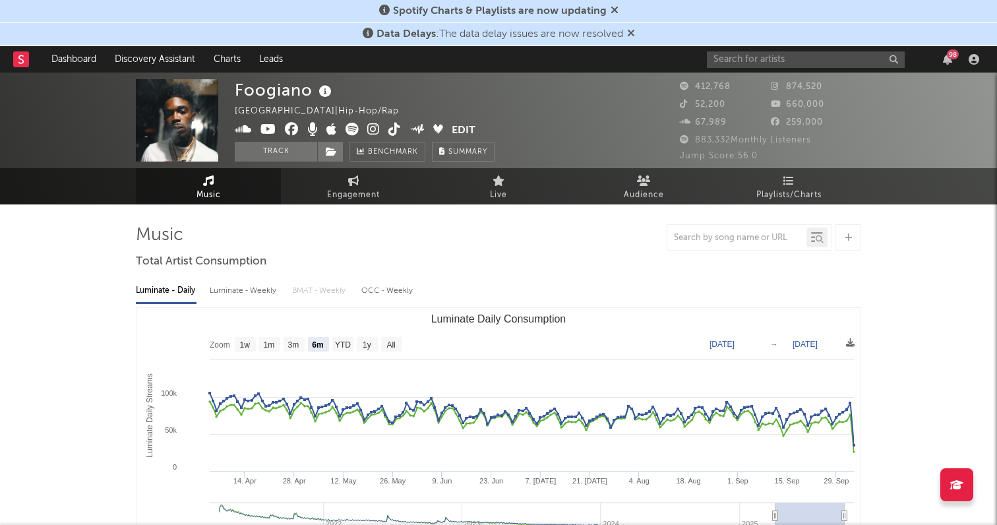
click at [391, 131] on icon at bounding box center [394, 129] width 13 height 13
click at [397, 127] on icon at bounding box center [394, 129] width 13 height 13
click at [266, 131] on icon at bounding box center [268, 129] width 16 height 13
click at [262, 126] on icon at bounding box center [268, 129] width 16 height 13
click at [737, 61] on input "text" at bounding box center [806, 59] width 198 height 16
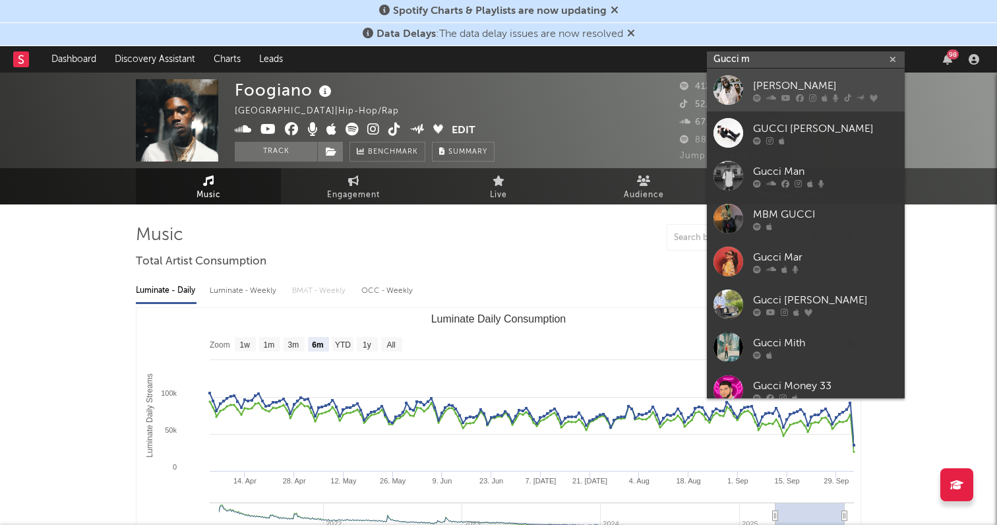
type input "Gucci m"
click at [766, 84] on div "[PERSON_NAME]" at bounding box center [825, 86] width 145 height 16
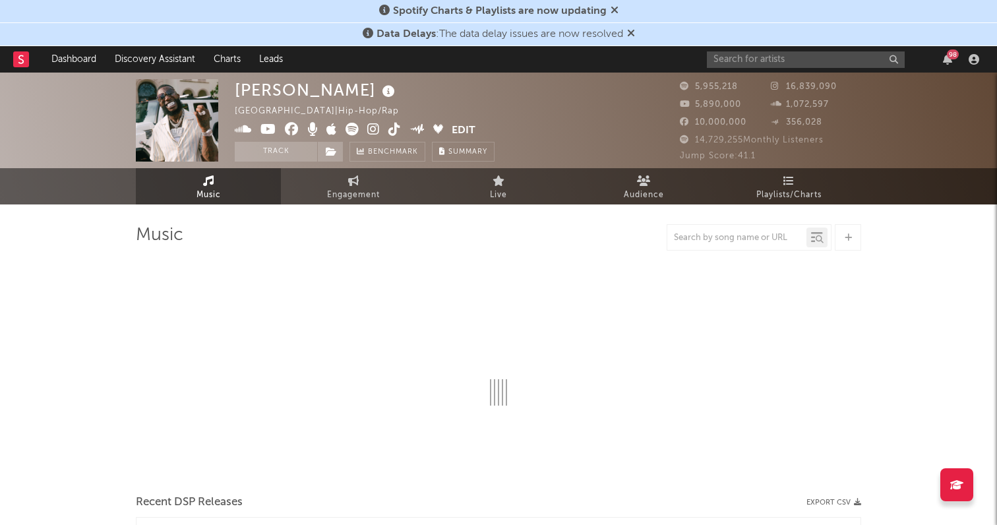
click at [371, 130] on icon at bounding box center [373, 129] width 13 height 13
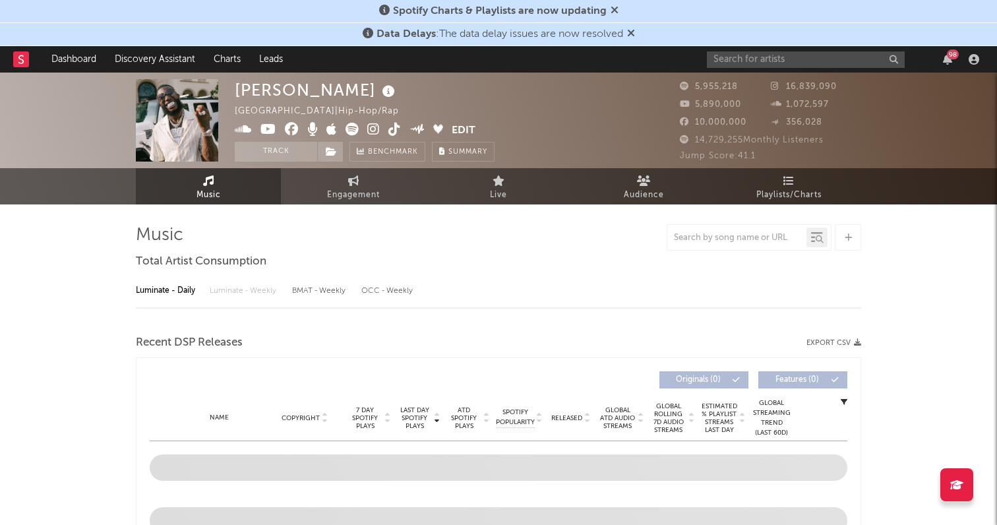
select select "6m"
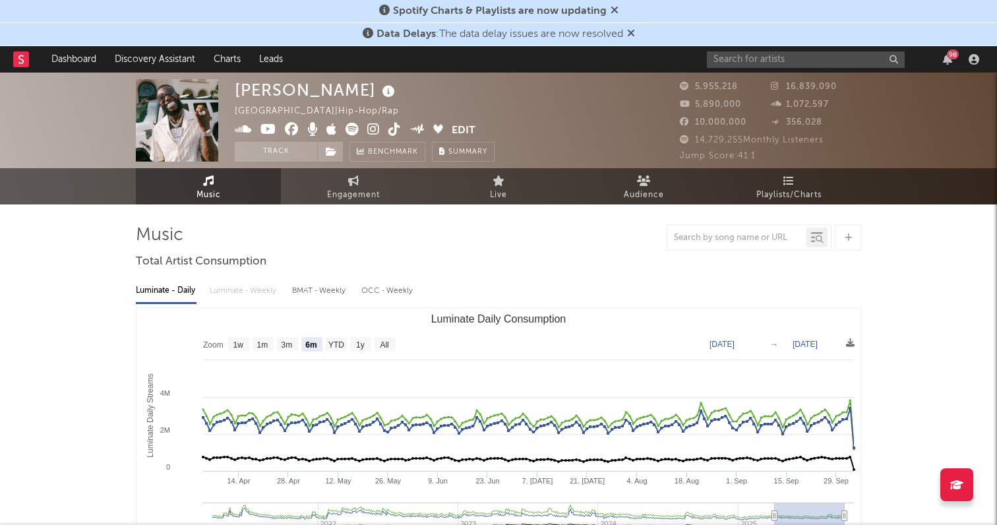
click at [392, 129] on icon at bounding box center [394, 129] width 13 height 13
click at [270, 131] on icon at bounding box center [268, 129] width 16 height 13
click at [759, 47] on div "98" at bounding box center [845, 59] width 277 height 26
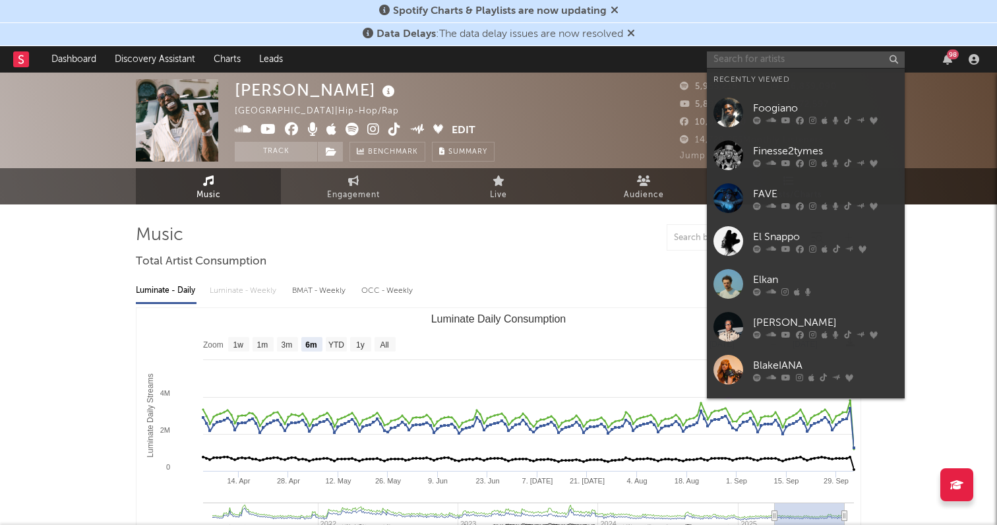
click at [759, 55] on input "text" at bounding box center [806, 59] width 198 height 16
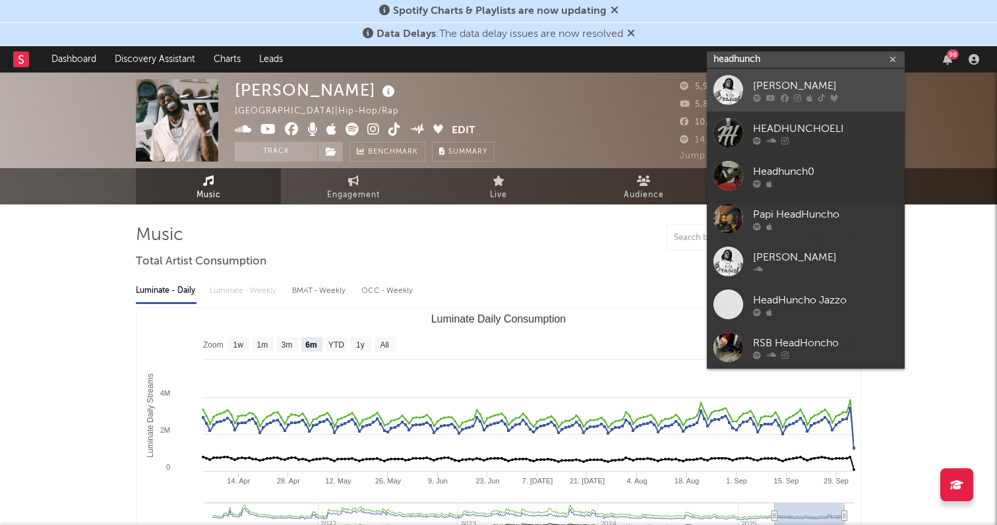
type input "headhunch"
click at [760, 84] on div "[PERSON_NAME]" at bounding box center [825, 86] width 145 height 16
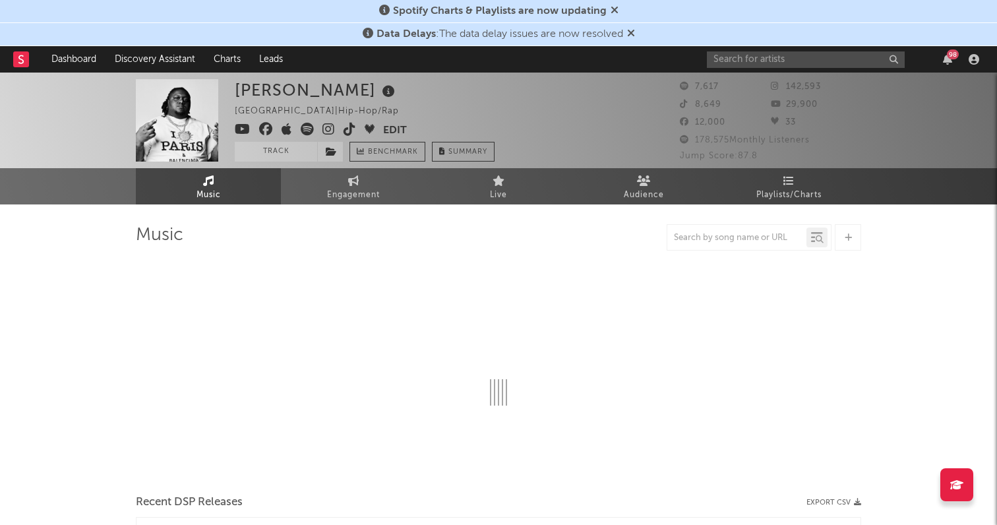
select select "6m"
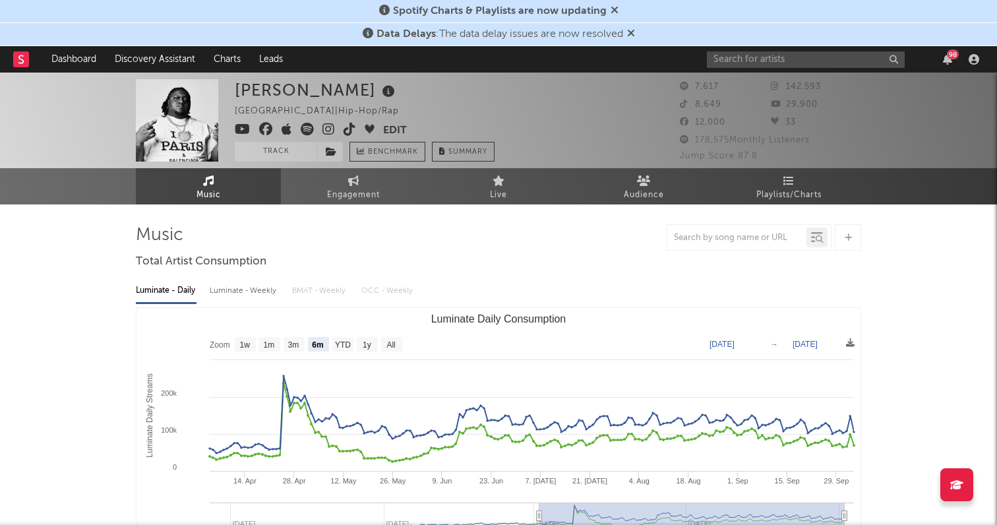
click at [328, 125] on icon at bounding box center [328, 129] width 13 height 13
click at [345, 125] on icon at bounding box center [349, 129] width 13 height 13
click at [245, 129] on icon at bounding box center [243, 129] width 16 height 13
click at [725, 62] on input "text" at bounding box center [806, 59] width 198 height 16
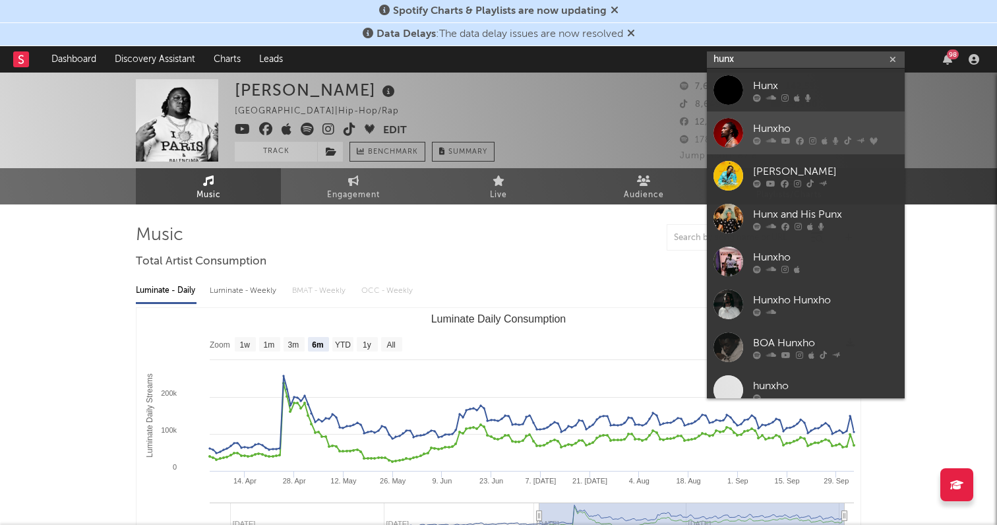
type input "hunx"
click at [803, 127] on div "Hunxho" at bounding box center [825, 129] width 145 height 16
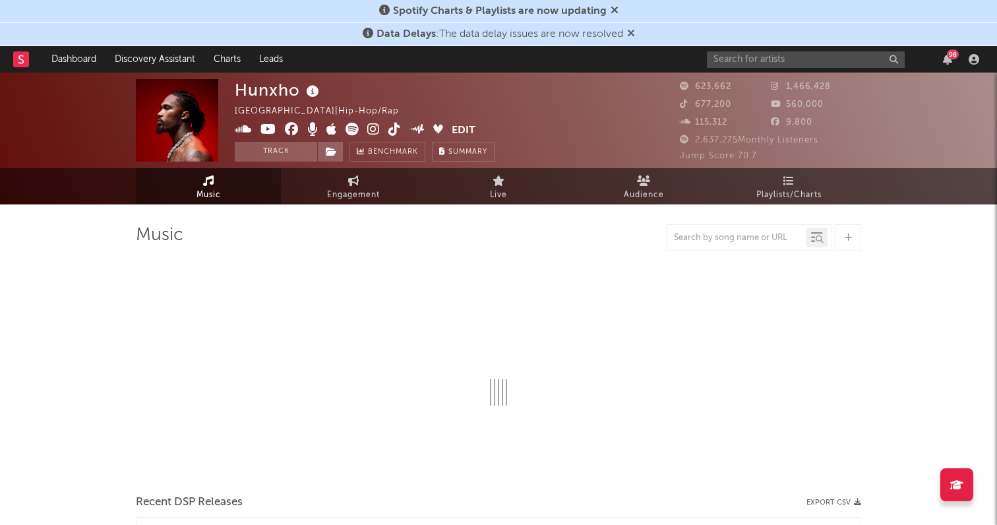
select select "6m"
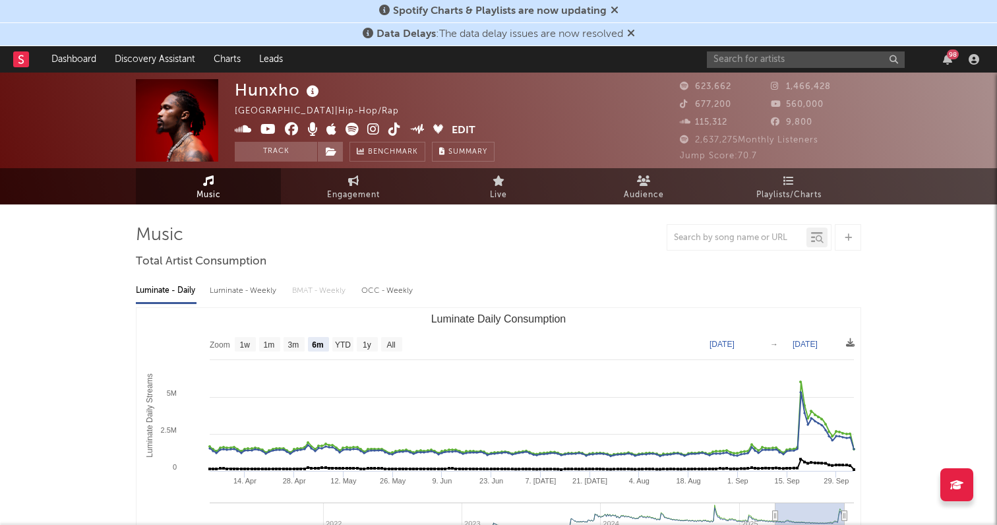
click at [374, 129] on icon at bounding box center [373, 129] width 13 height 13
click at [387, 126] on span at bounding box center [343, 131] width 217 height 16
click at [394, 123] on icon at bounding box center [394, 129] width 13 height 13
click at [271, 123] on icon at bounding box center [268, 129] width 16 height 13
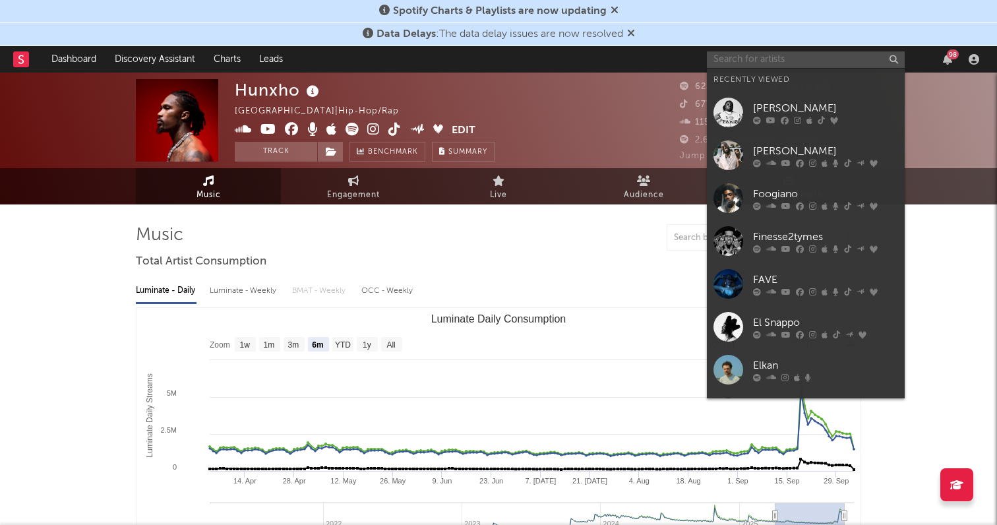
click at [732, 63] on input "text" at bounding box center [806, 59] width 198 height 16
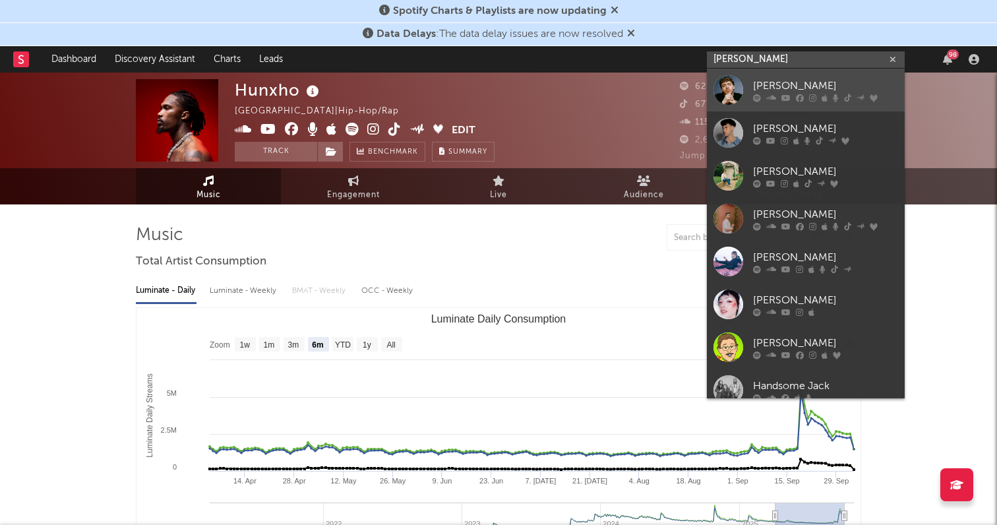
type input "[PERSON_NAME]"
click at [760, 82] on div "[PERSON_NAME]" at bounding box center [825, 86] width 145 height 16
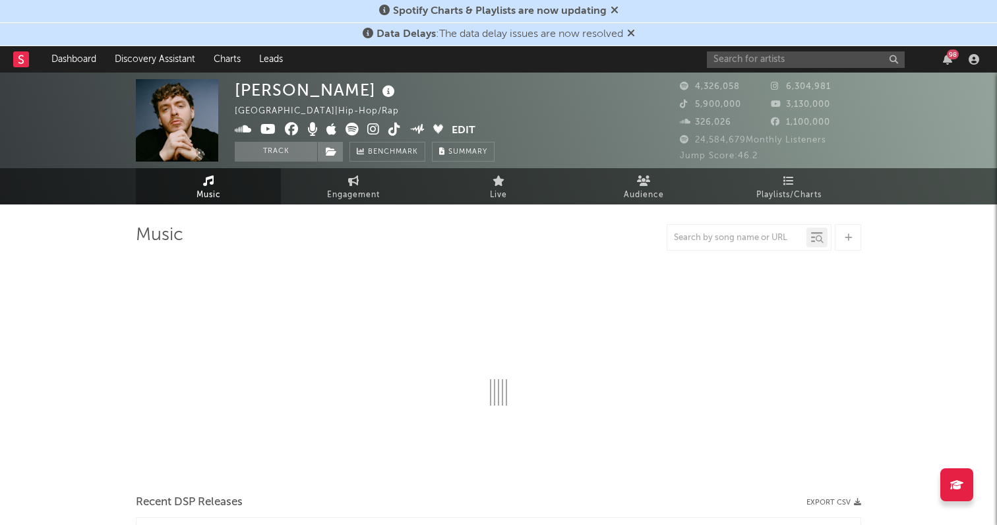
select select "6m"
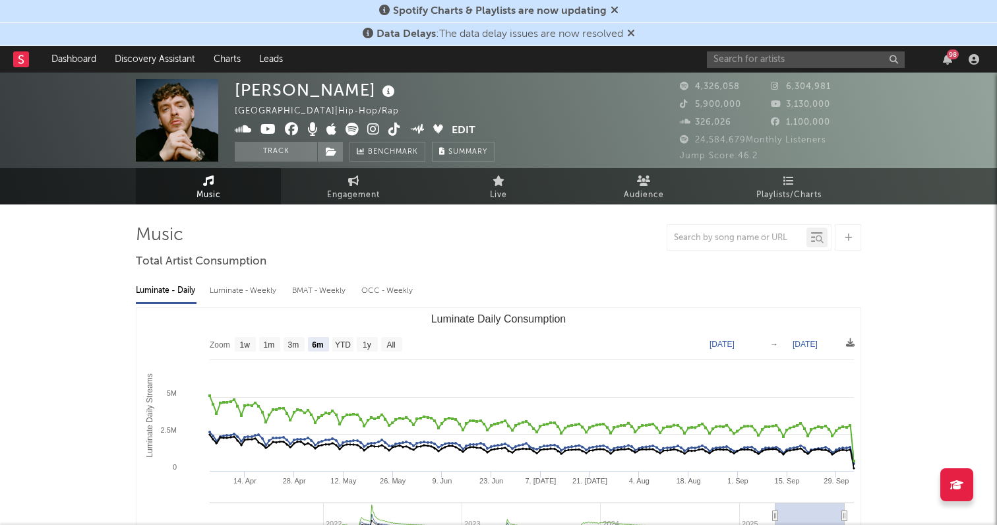
click at [373, 132] on icon at bounding box center [373, 129] width 13 height 13
click at [394, 131] on icon at bounding box center [394, 129] width 13 height 13
click at [264, 130] on icon at bounding box center [268, 129] width 16 height 13
click at [733, 63] on input "text" at bounding box center [806, 59] width 198 height 16
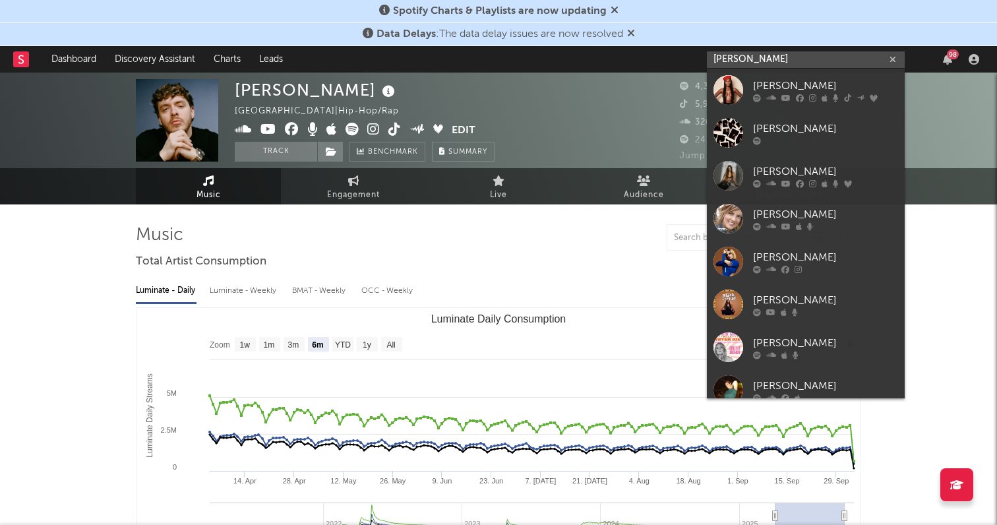
type input "[PERSON_NAME]"
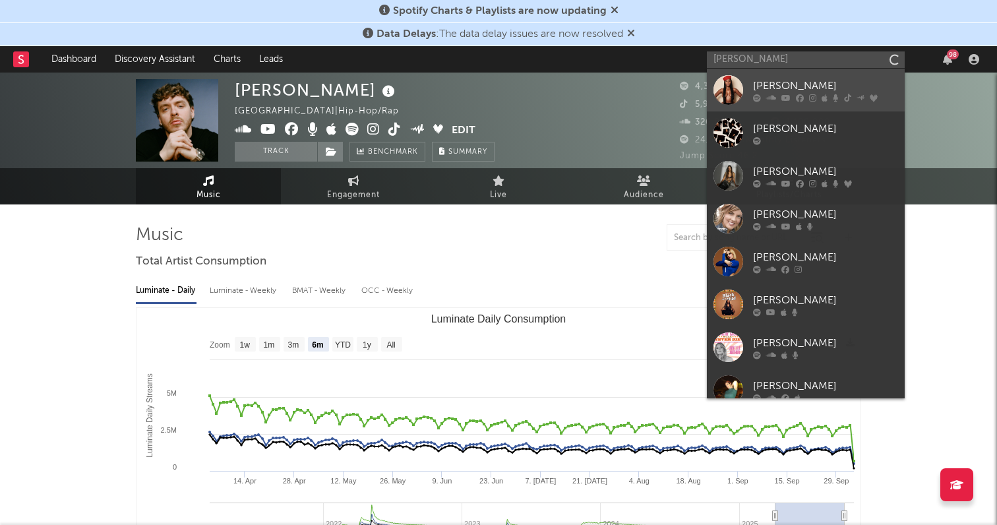
drag, startPoint x: 762, startPoint y: 68, endPoint x: 801, endPoint y: 80, distance: 40.9
click at [801, 80] on div "[PERSON_NAME]" at bounding box center [825, 86] width 145 height 16
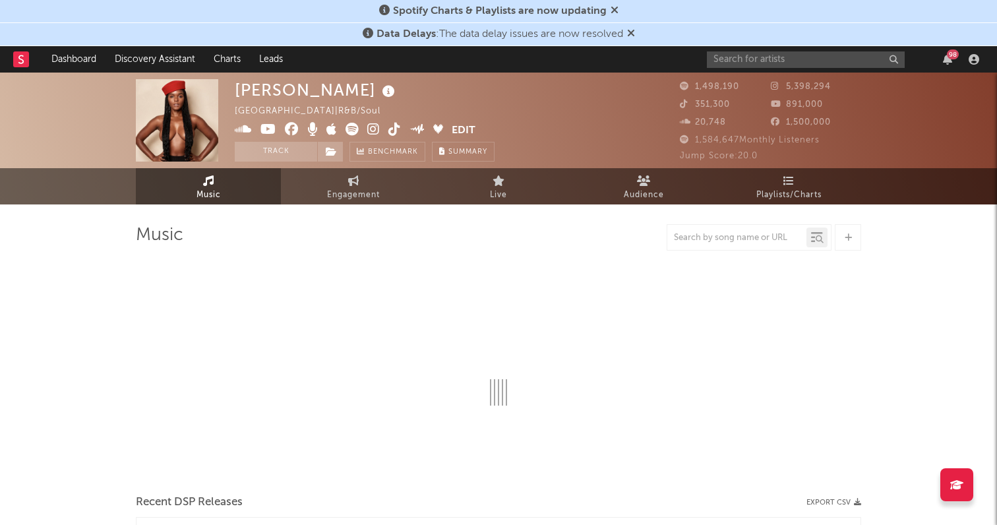
select select "6m"
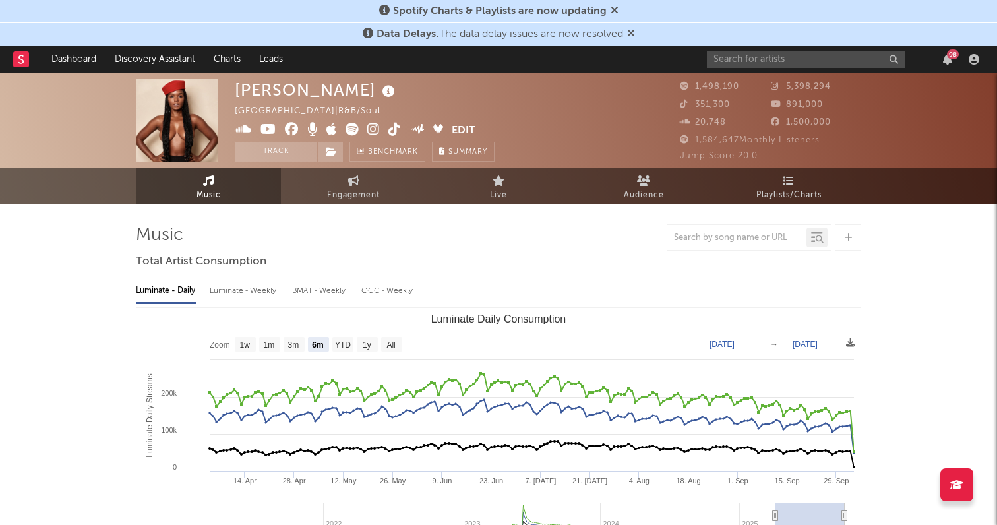
click at [372, 123] on icon at bounding box center [373, 129] width 13 height 13
click at [395, 123] on icon at bounding box center [394, 129] width 13 height 13
click at [257, 129] on span at bounding box center [343, 131] width 217 height 16
click at [269, 128] on icon at bounding box center [268, 129] width 16 height 13
